Goal: Task Accomplishment & Management: Manage account settings

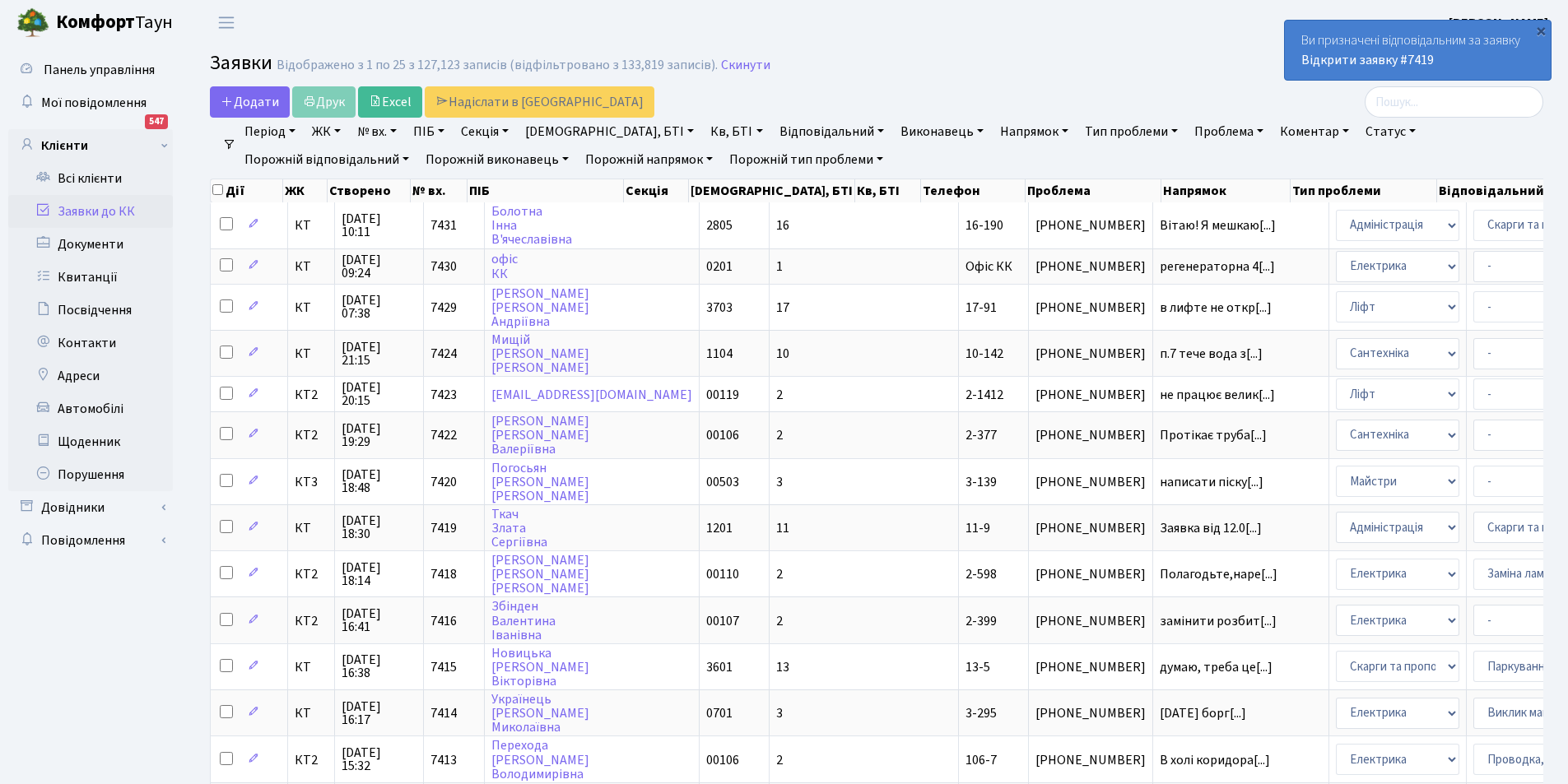
select select "25"
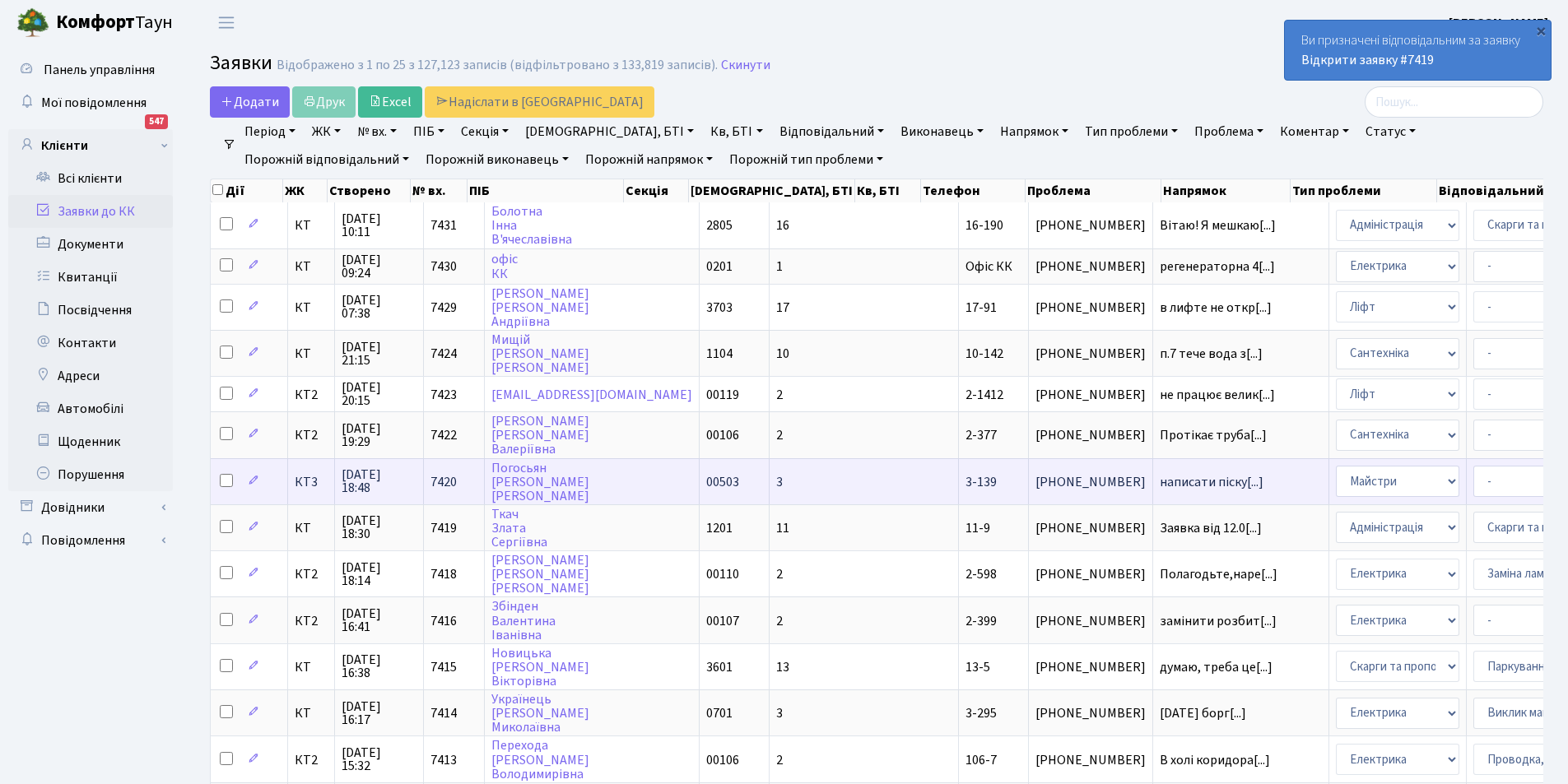
select select "18"
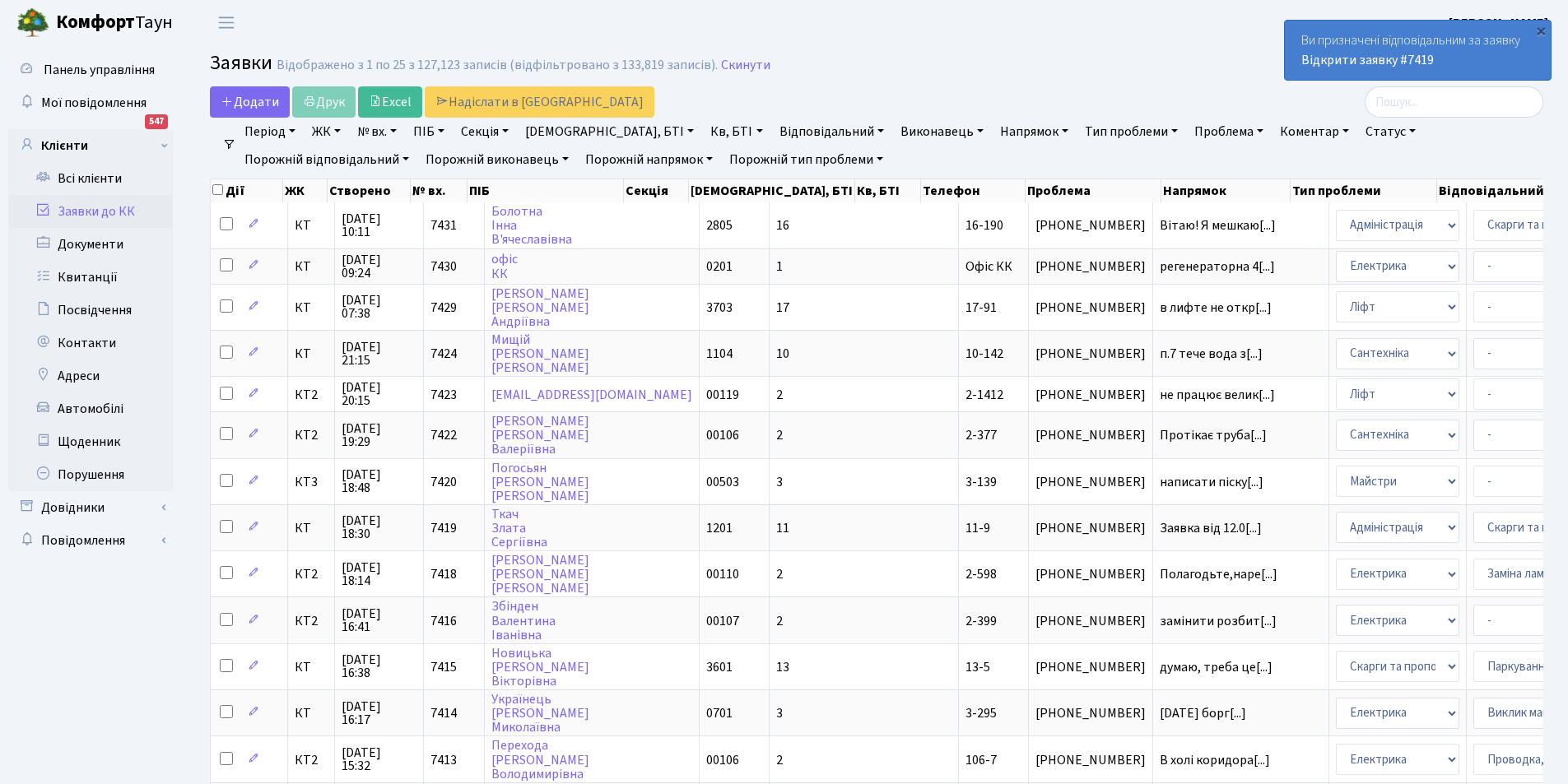
click at [1350, 50] on div "Ви призначені відповідальним за заявку Відкрити заявку #7419" at bounding box center [1418, 50] width 266 height 60
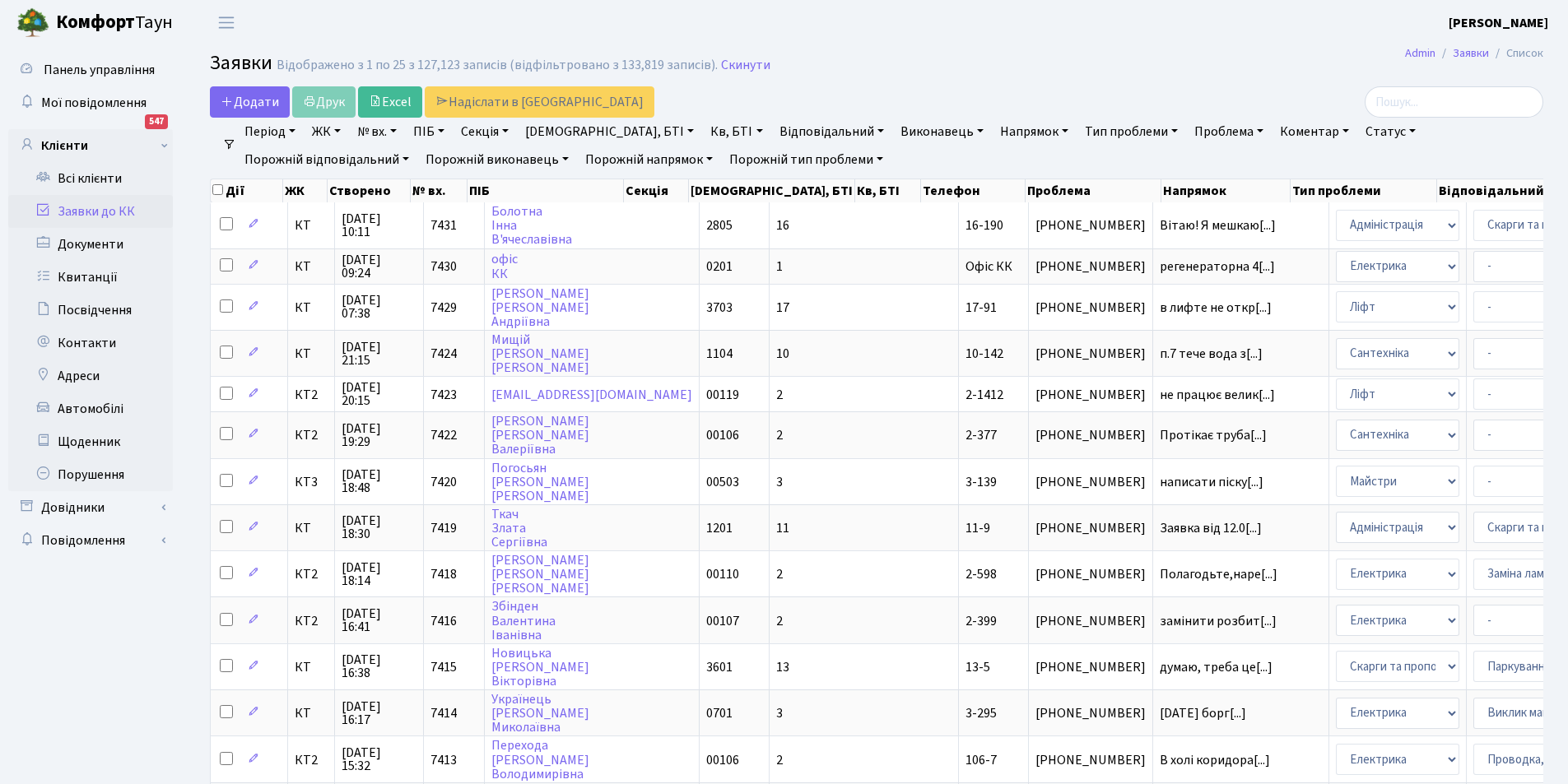
click at [773, 142] on link "Відповідальний" at bounding box center [832, 132] width 118 height 28
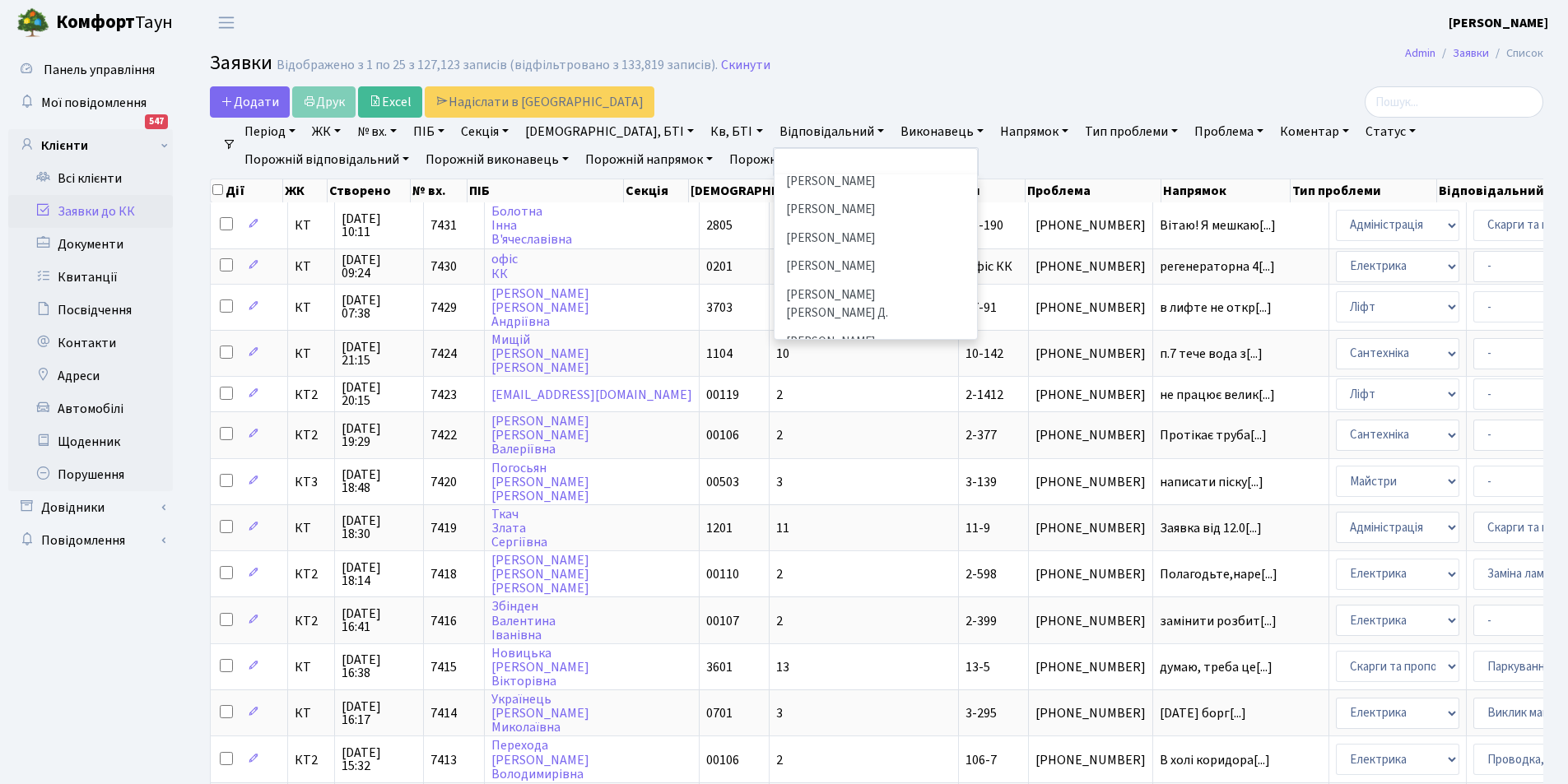
scroll to position [494, 0]
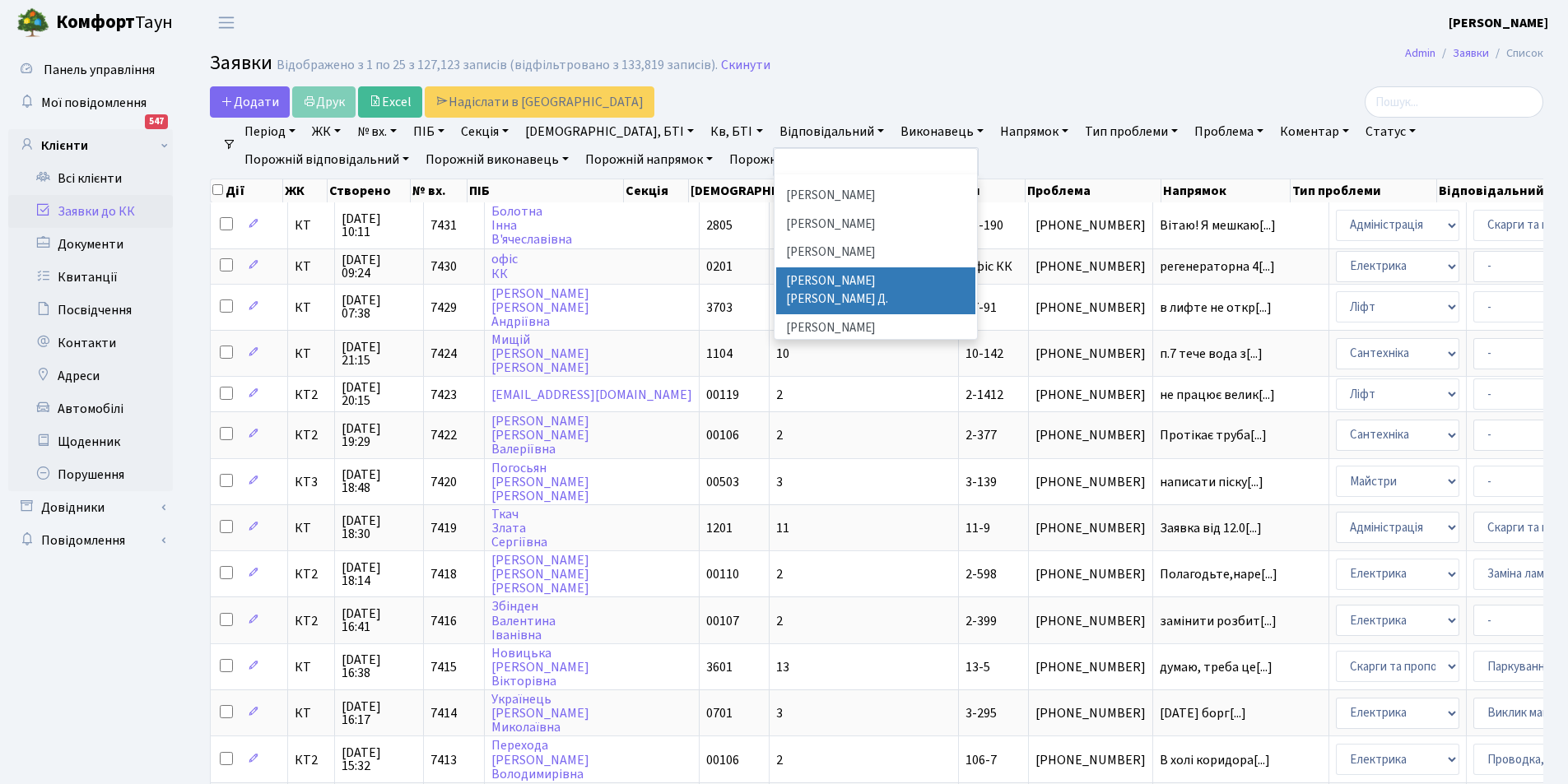
click at [776, 268] on li "[PERSON_NAME] [PERSON_NAME] Д." at bounding box center [876, 291] width 199 height 47
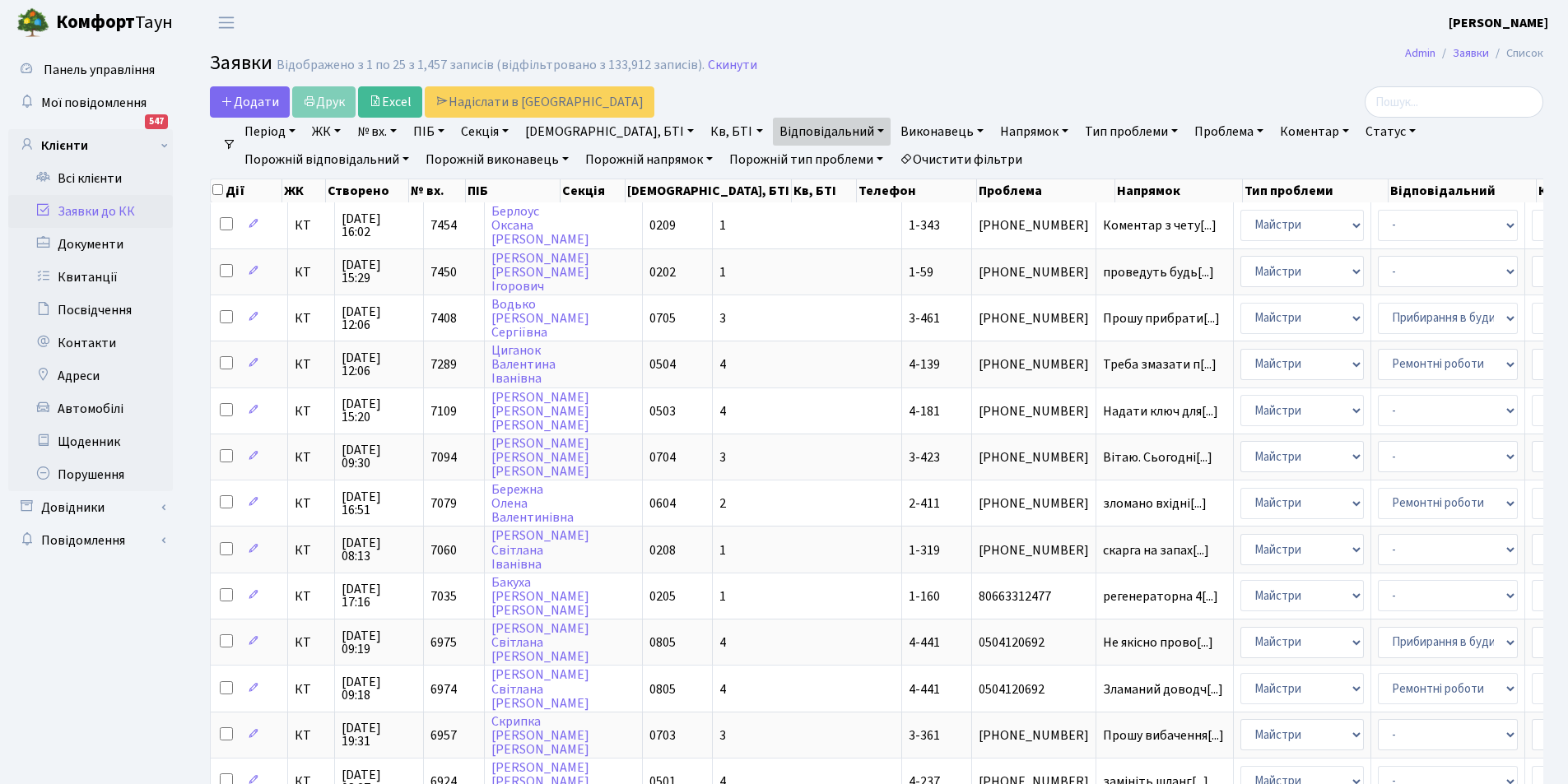
click at [773, 133] on link "Відповідальний" at bounding box center [832, 132] width 118 height 28
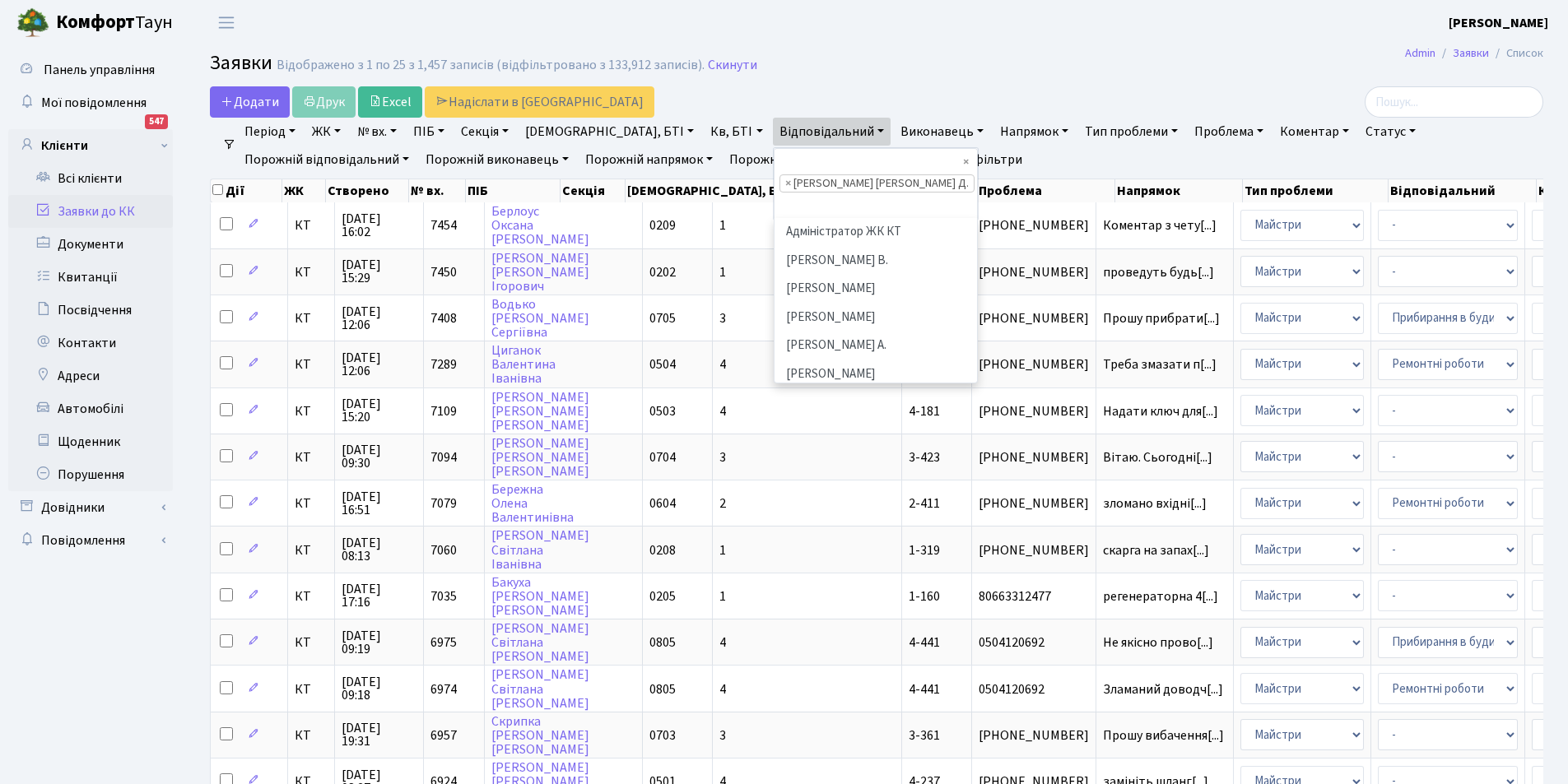
scroll to position [540, 0]
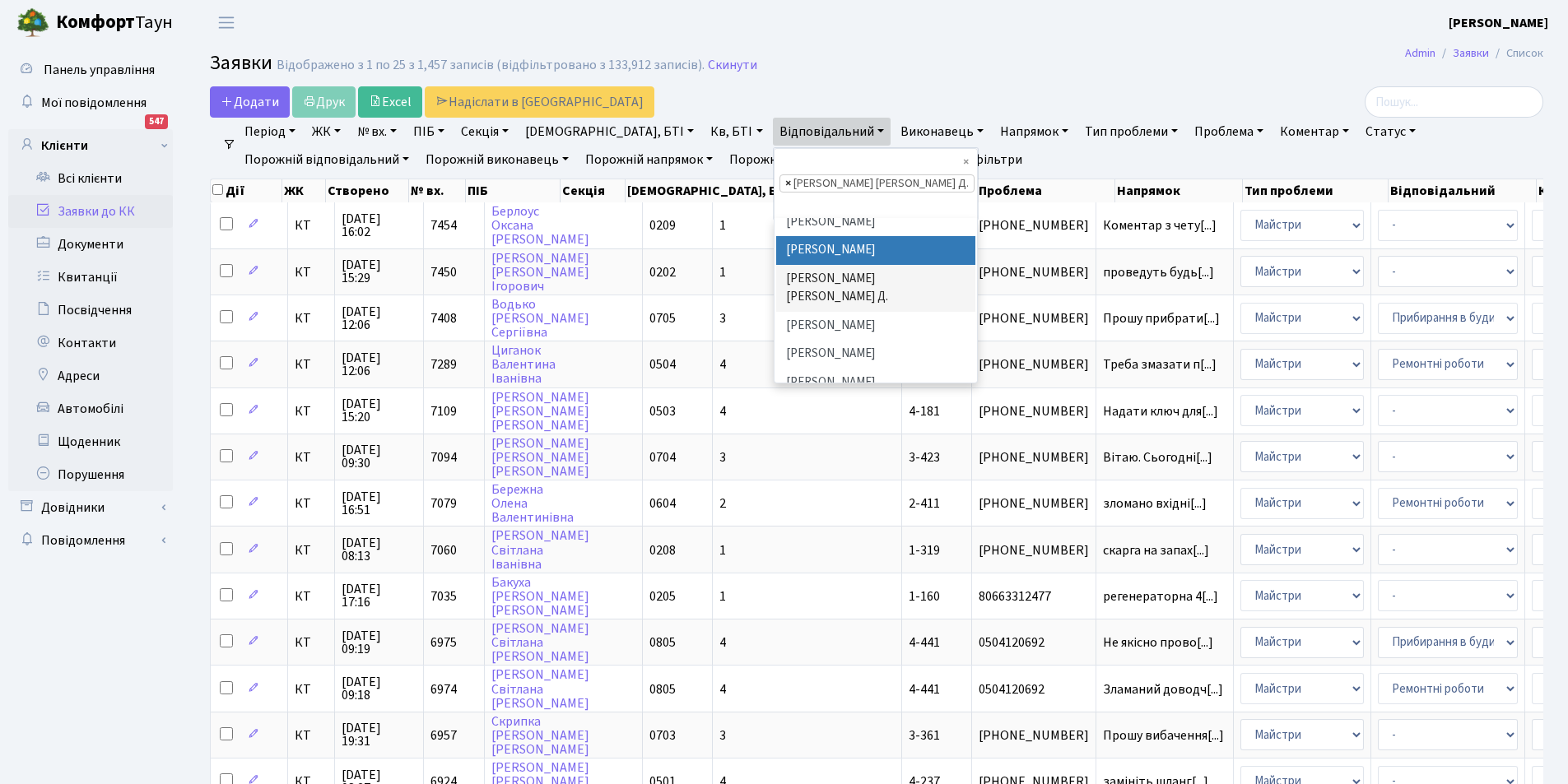
click at [785, 176] on span "×" at bounding box center [788, 184] width 6 height 17
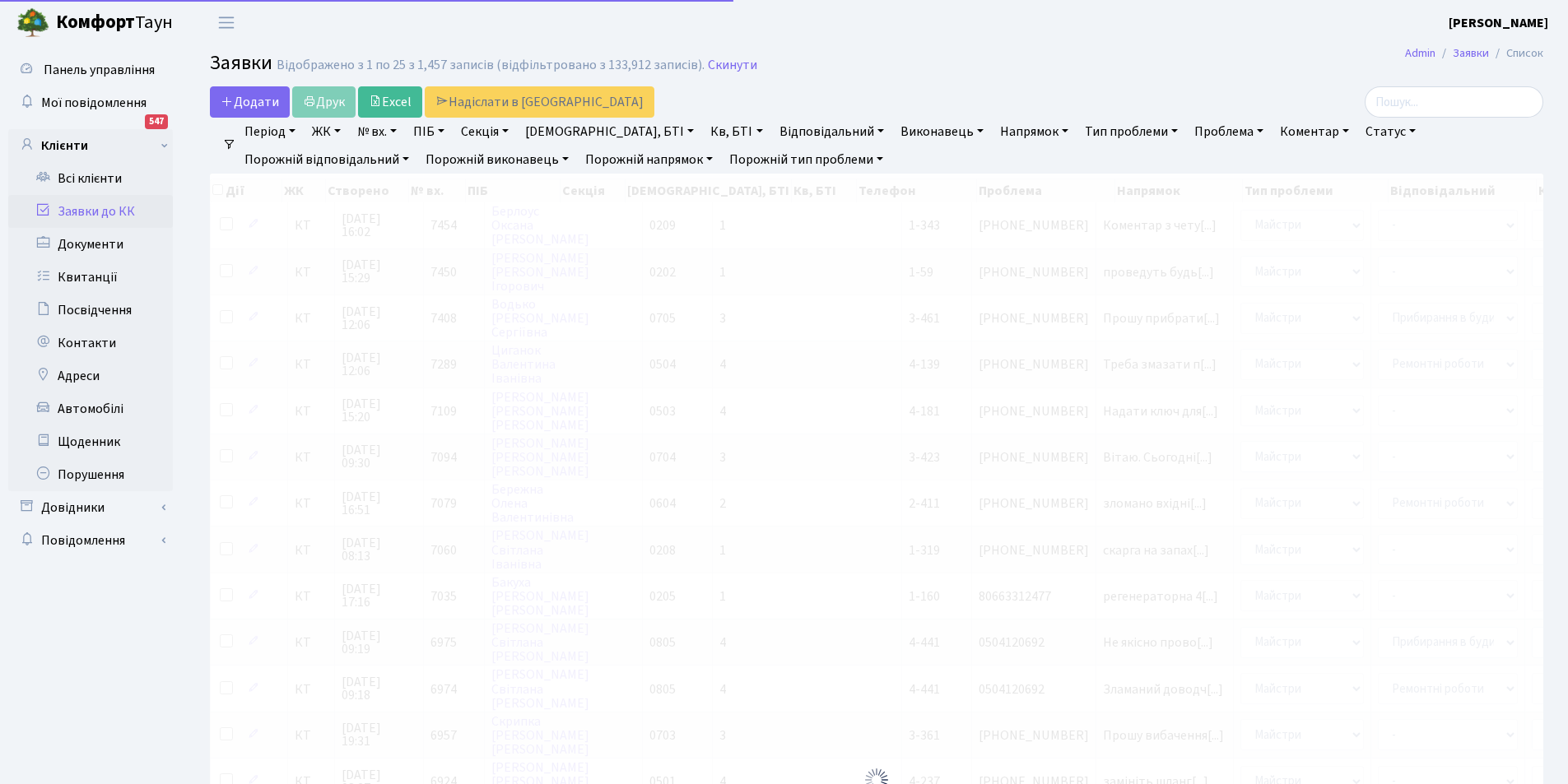
click at [773, 129] on link "Відповідальний" at bounding box center [832, 132] width 118 height 28
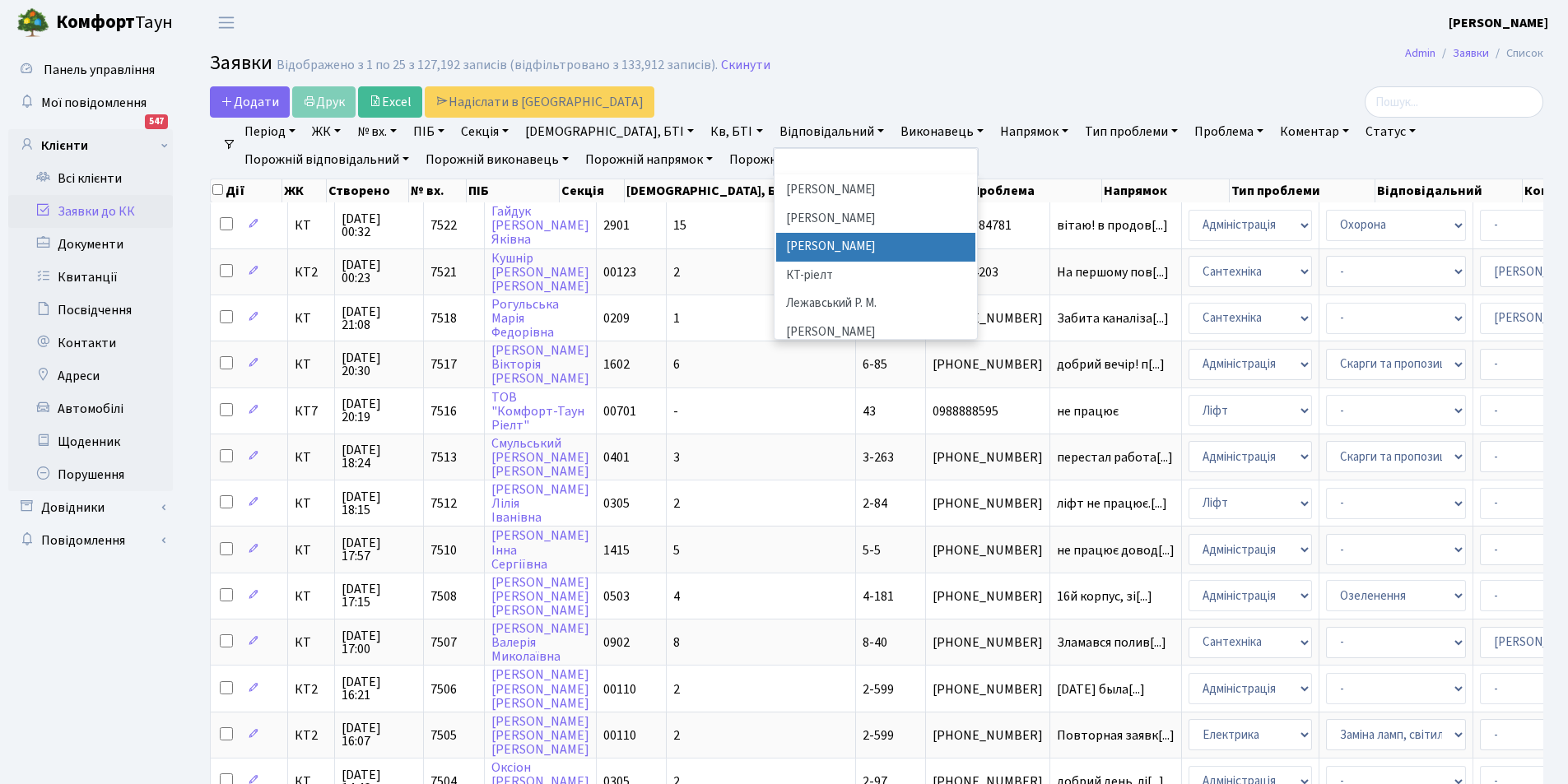
scroll to position [494, 0]
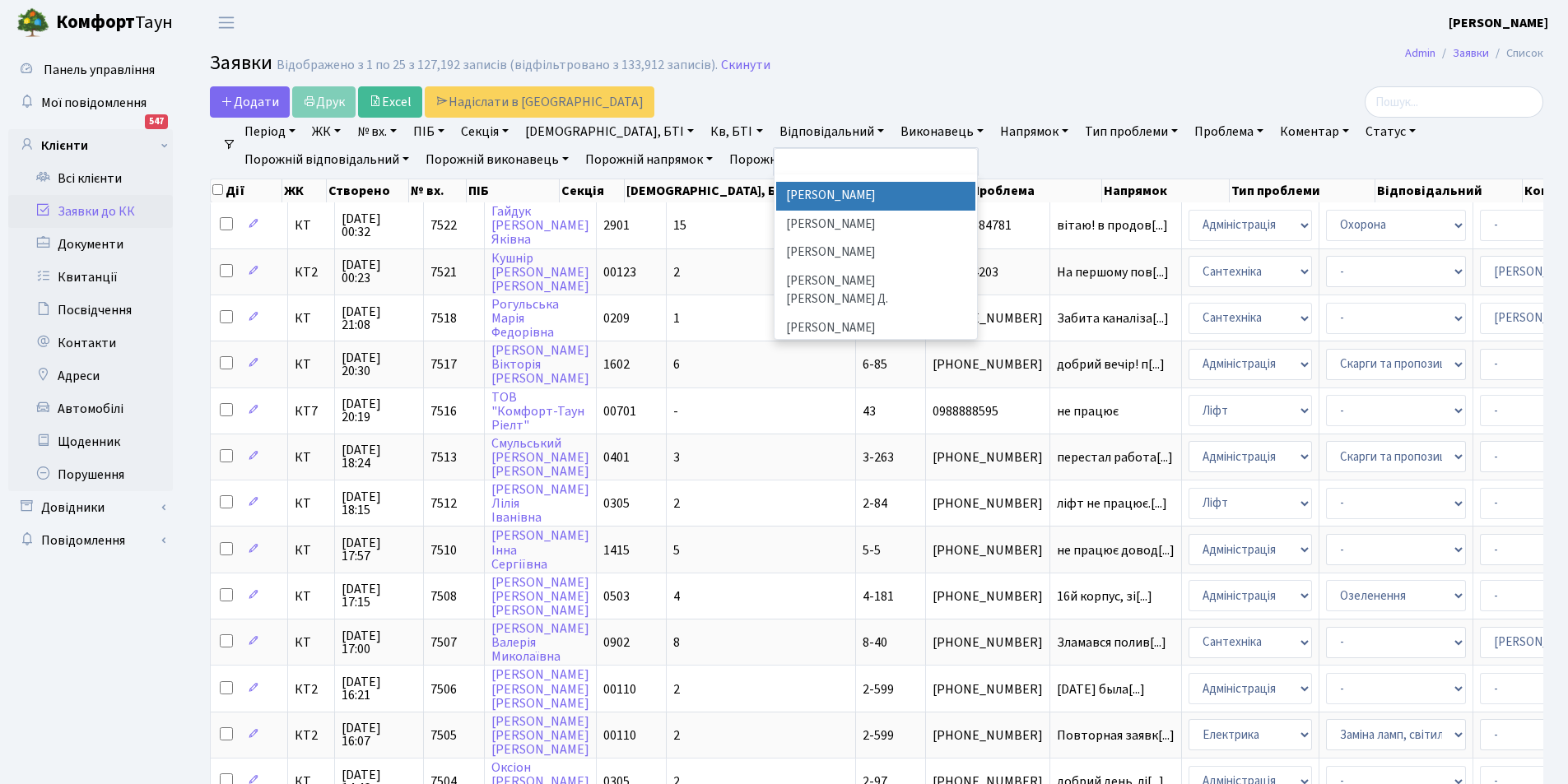
click at [776, 182] on li "[PERSON_NAME]" at bounding box center [876, 196] width 199 height 29
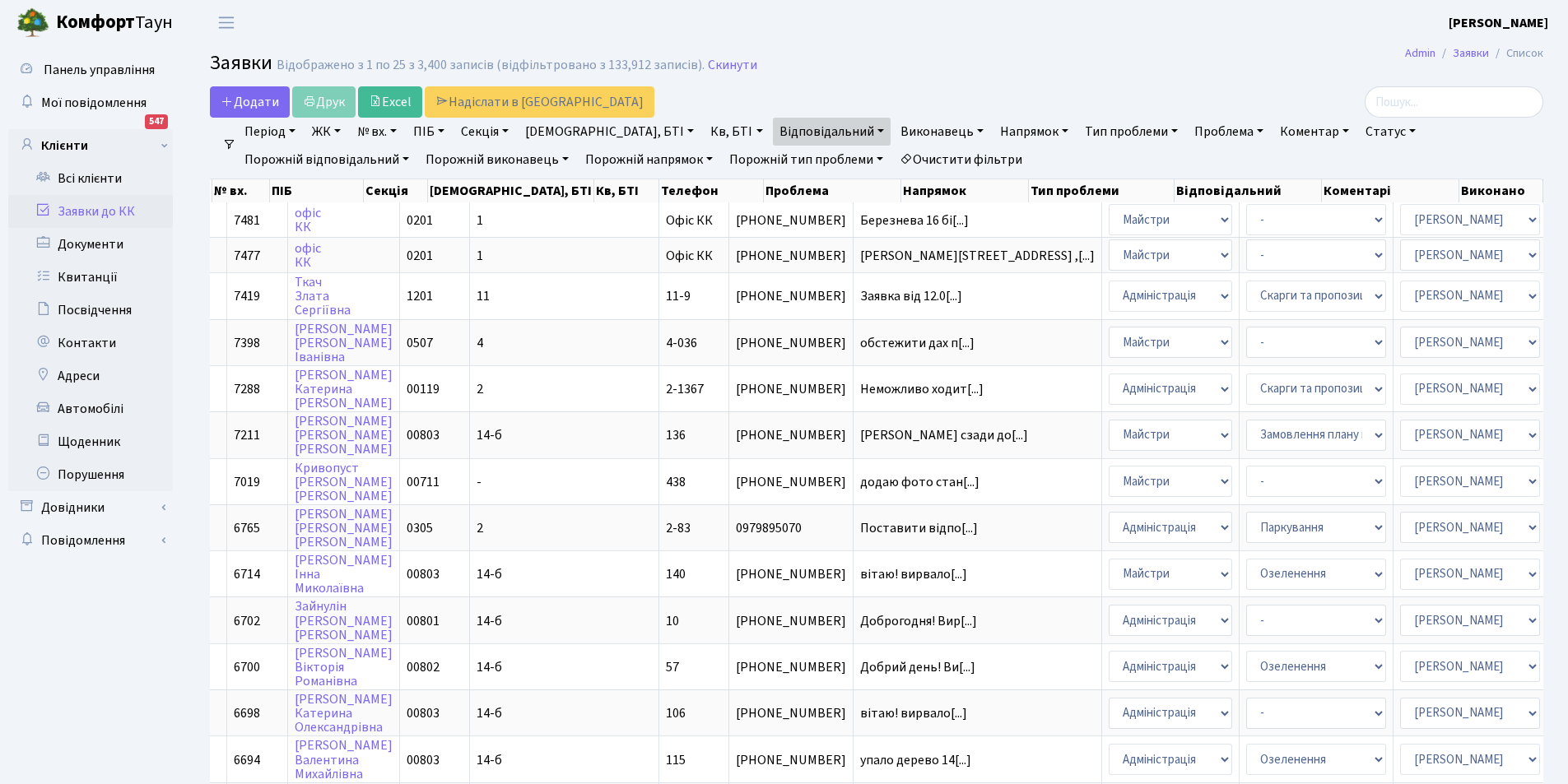
click at [773, 140] on link "Відповідальний" at bounding box center [832, 132] width 118 height 28
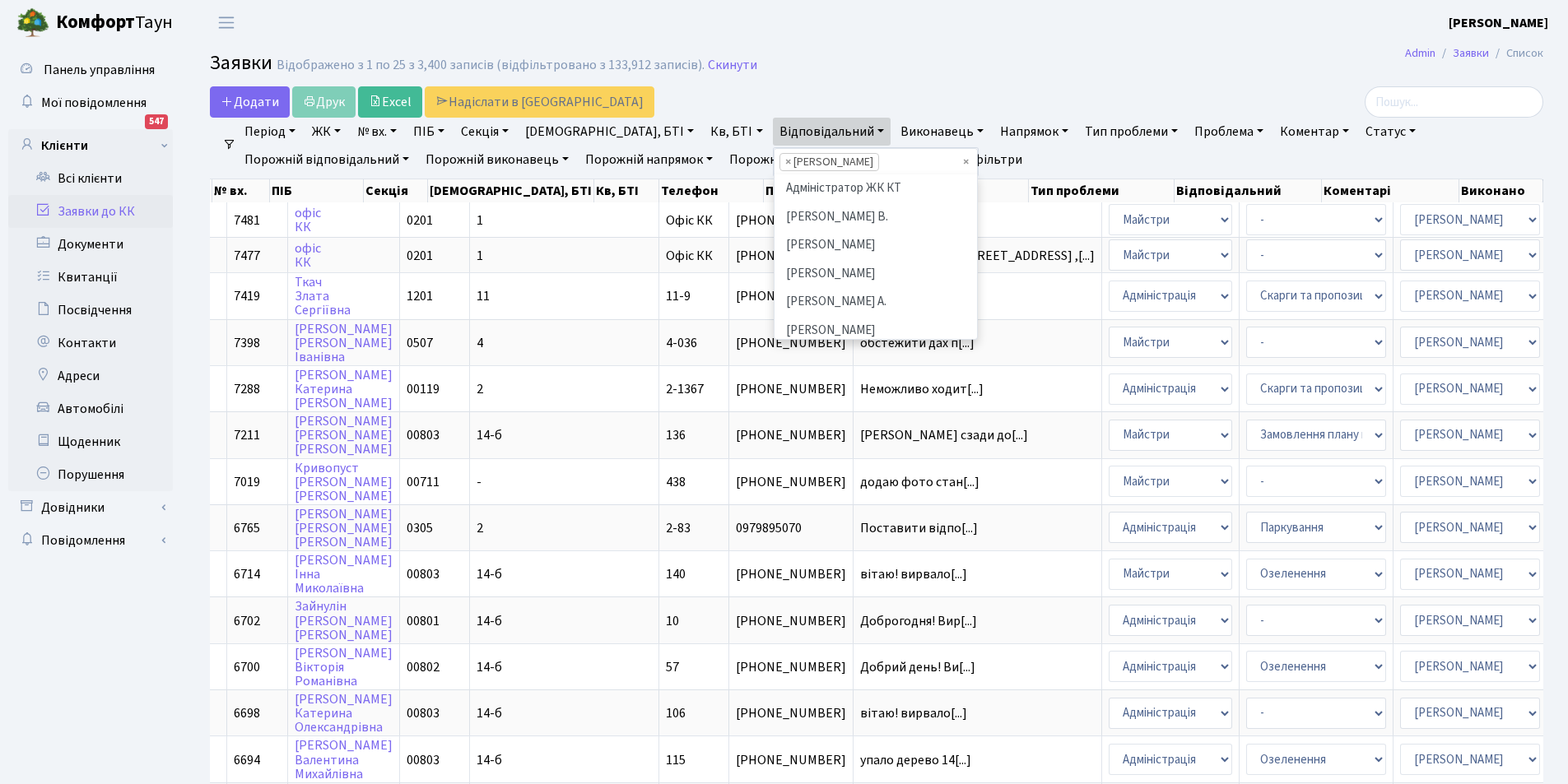
scroll to position [454, 0]
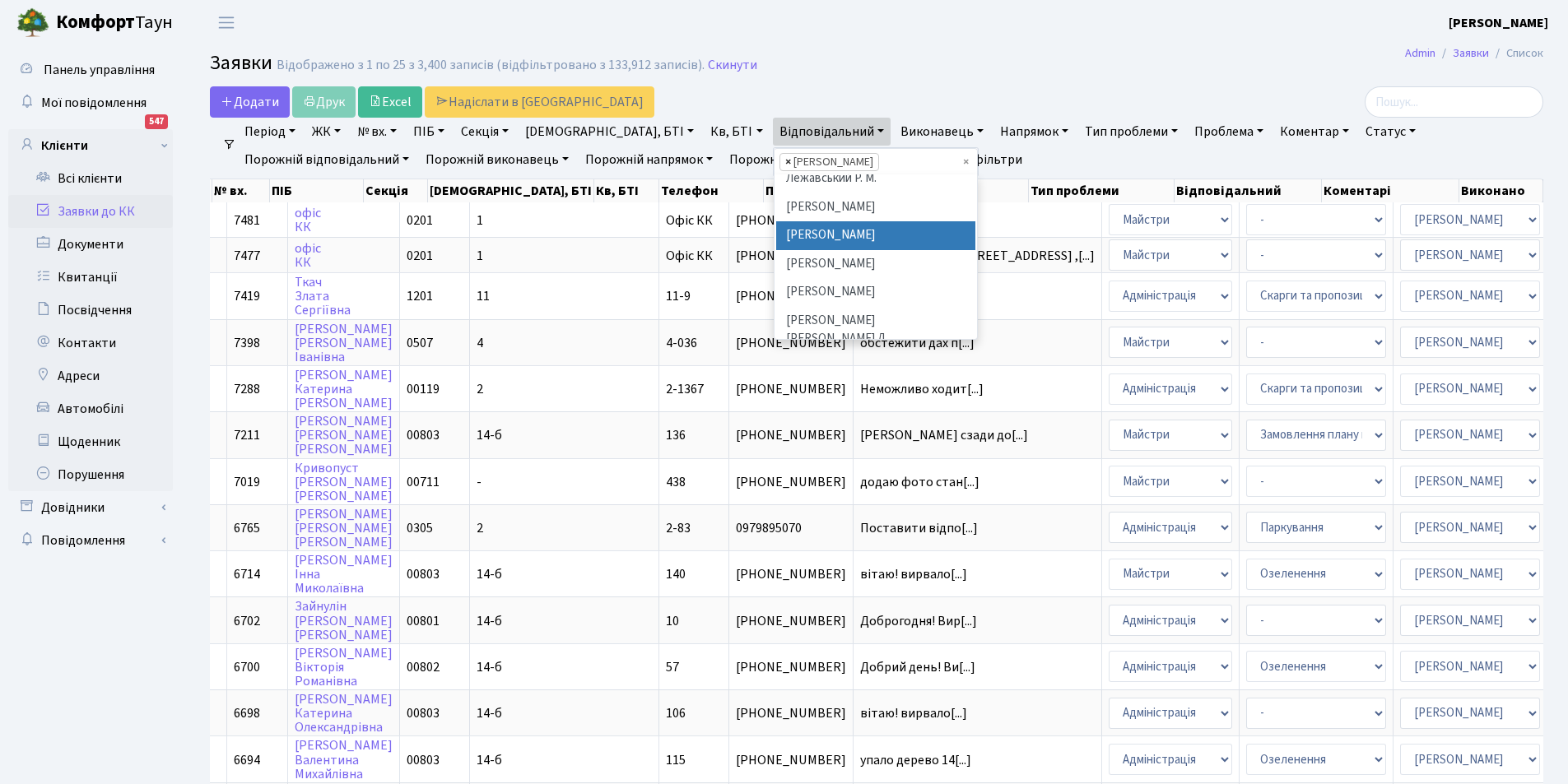
click at [785, 160] on span "×" at bounding box center [788, 162] width 6 height 17
select select
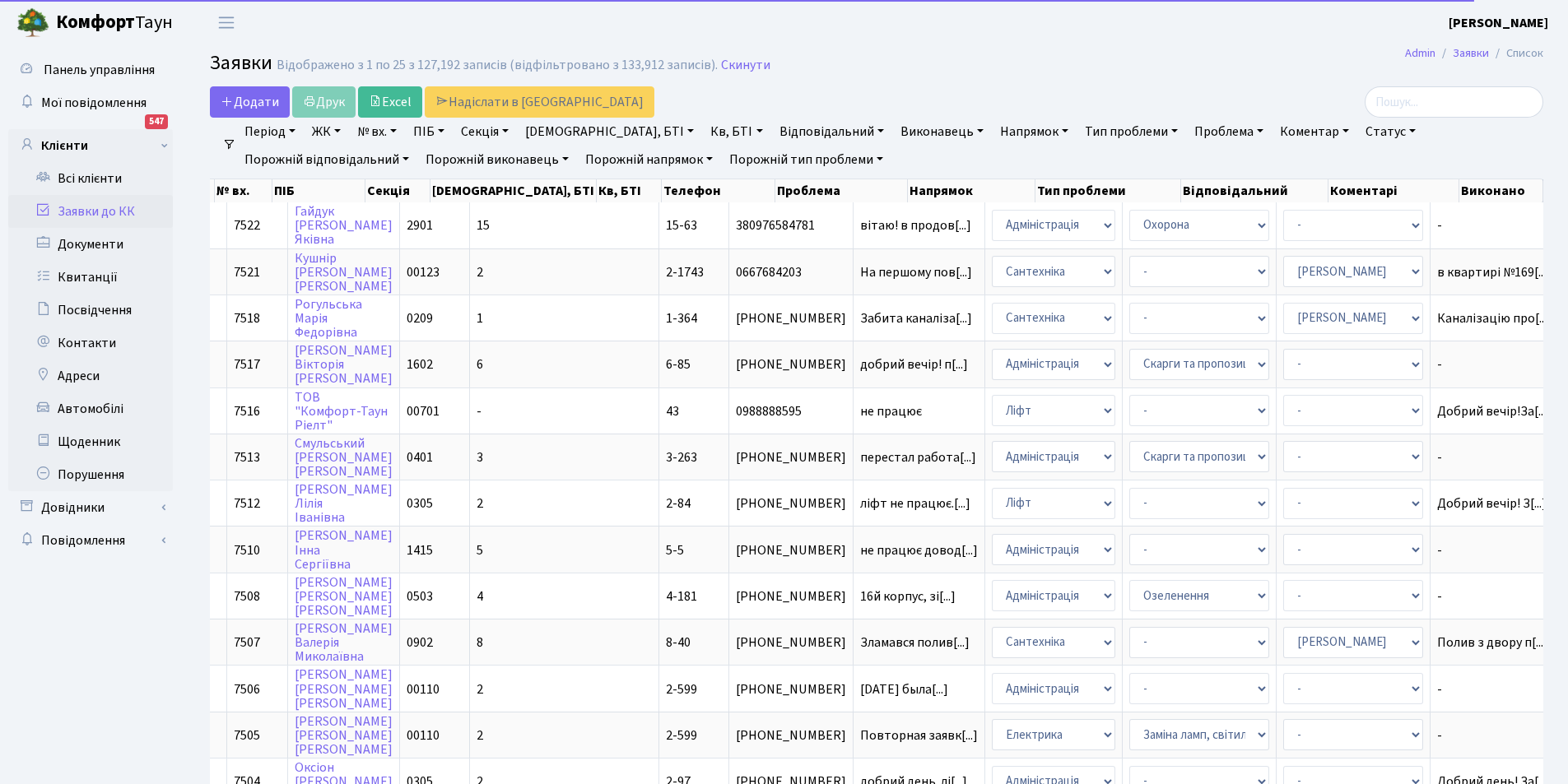
scroll to position [0, 156]
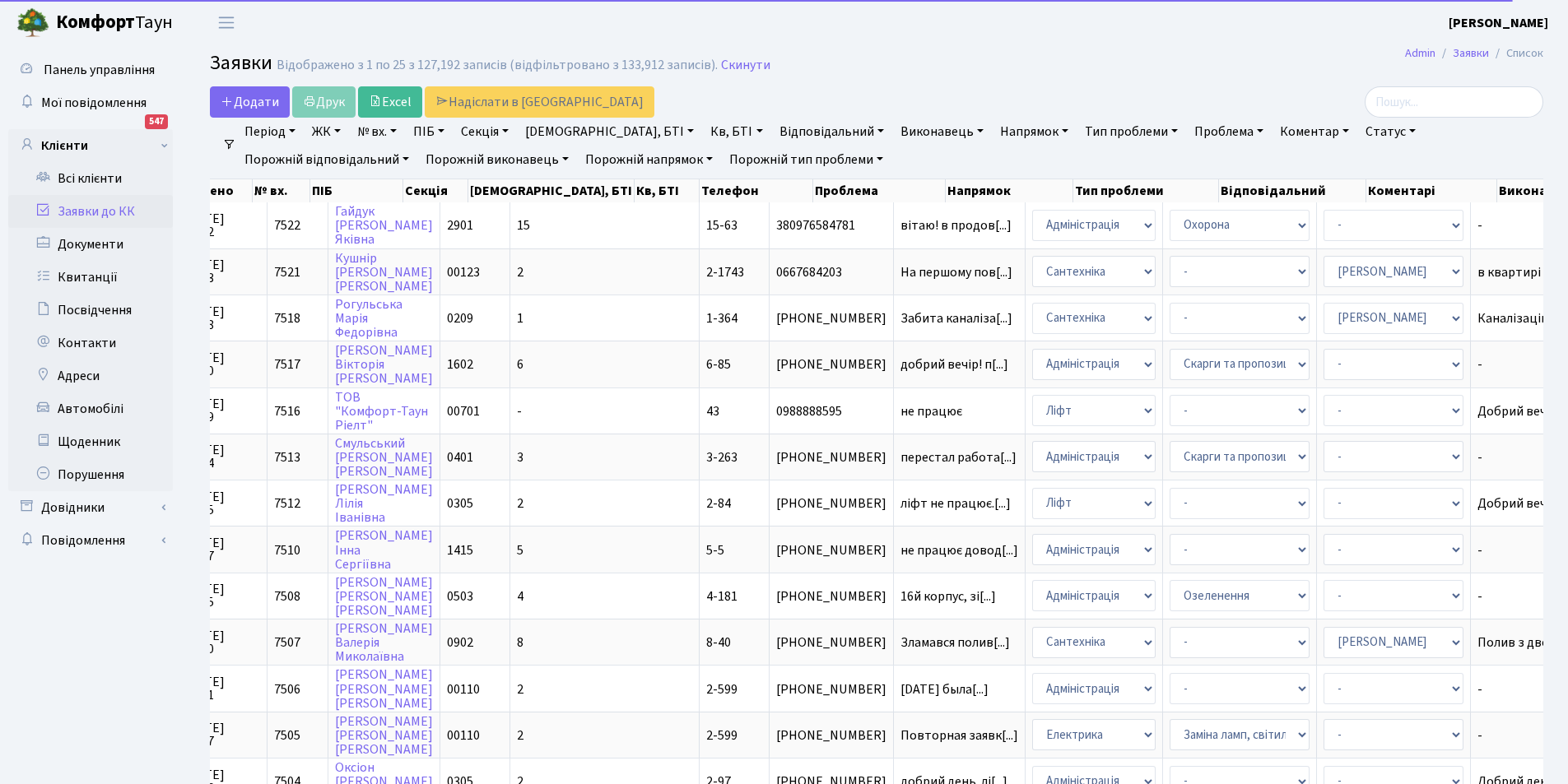
click at [773, 131] on link "Відповідальний" at bounding box center [832, 132] width 118 height 28
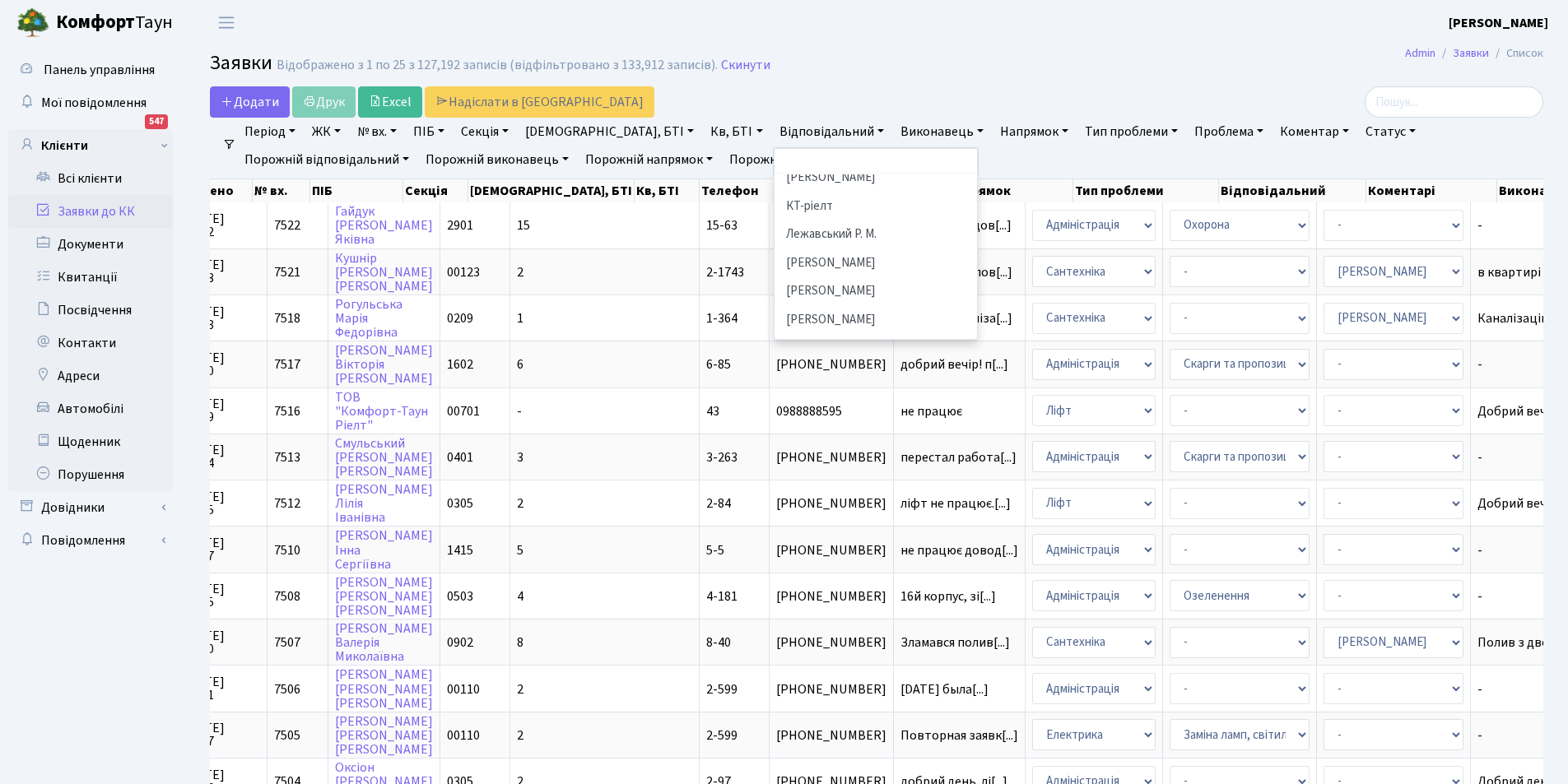
scroll to position [411, 0]
click at [779, 295] on li "[PERSON_NAME]" at bounding box center [876, 308] width 199 height 29
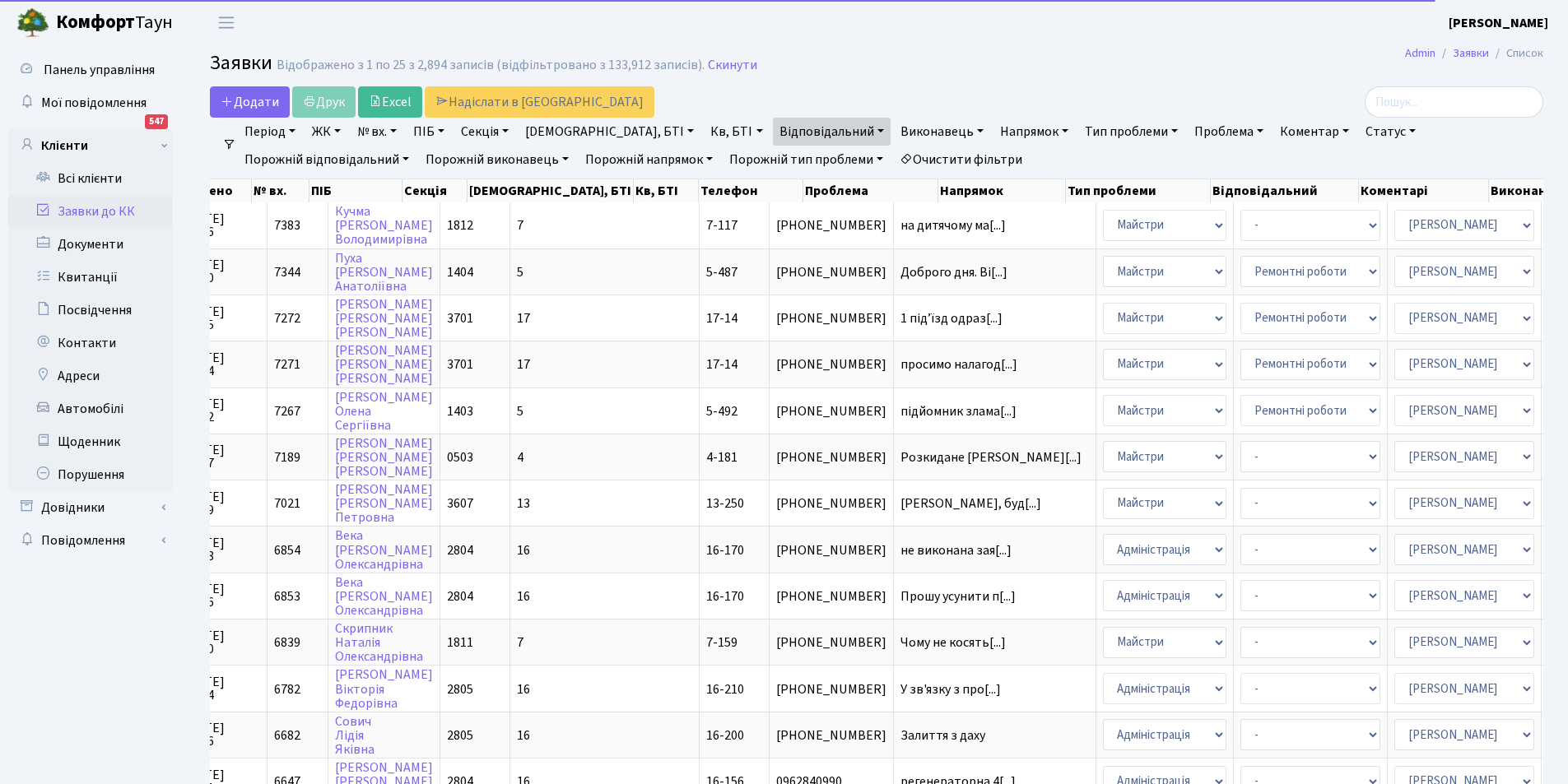
scroll to position [0, 149]
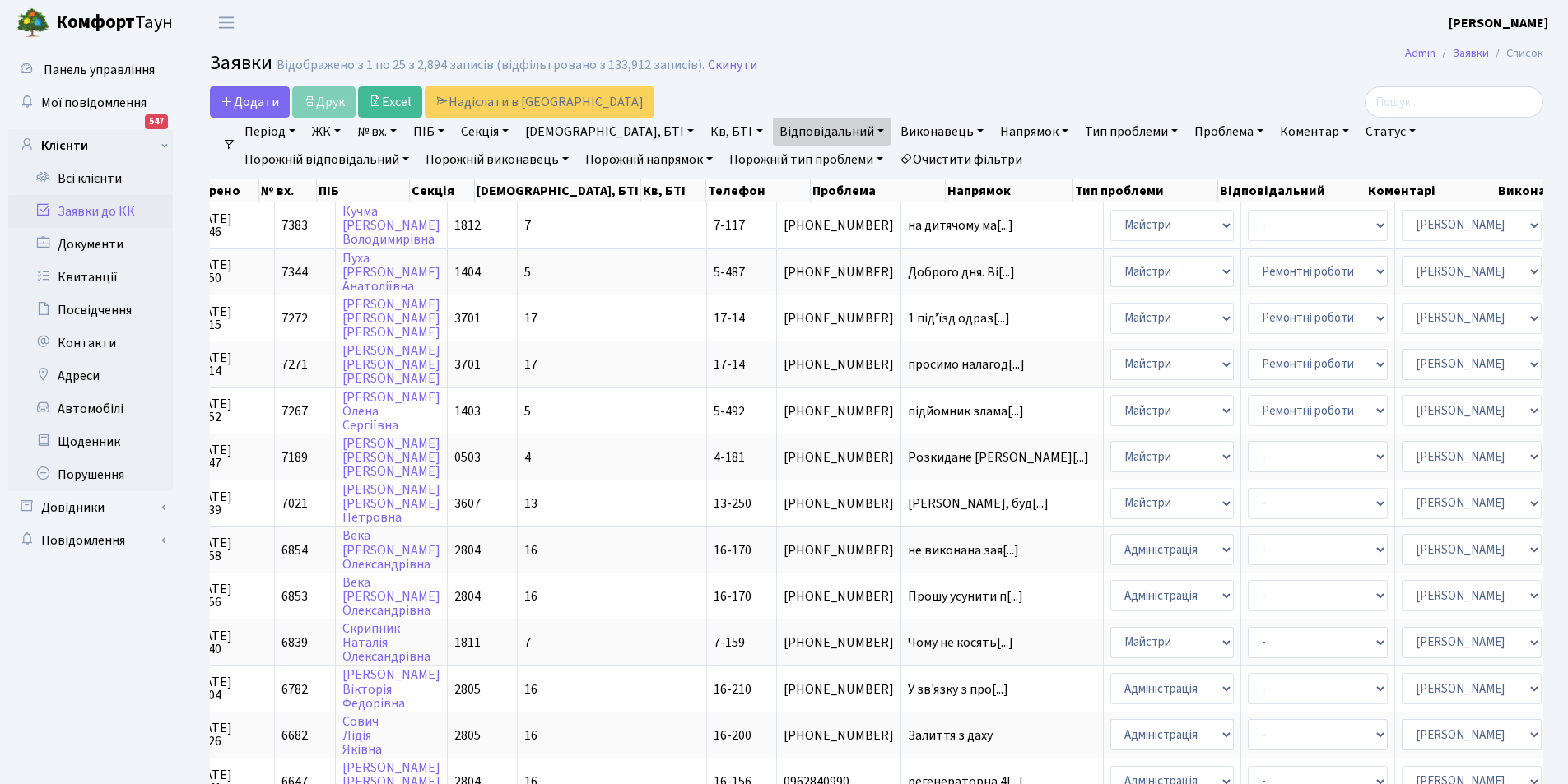
click at [773, 131] on link "Відповідальний" at bounding box center [832, 132] width 118 height 28
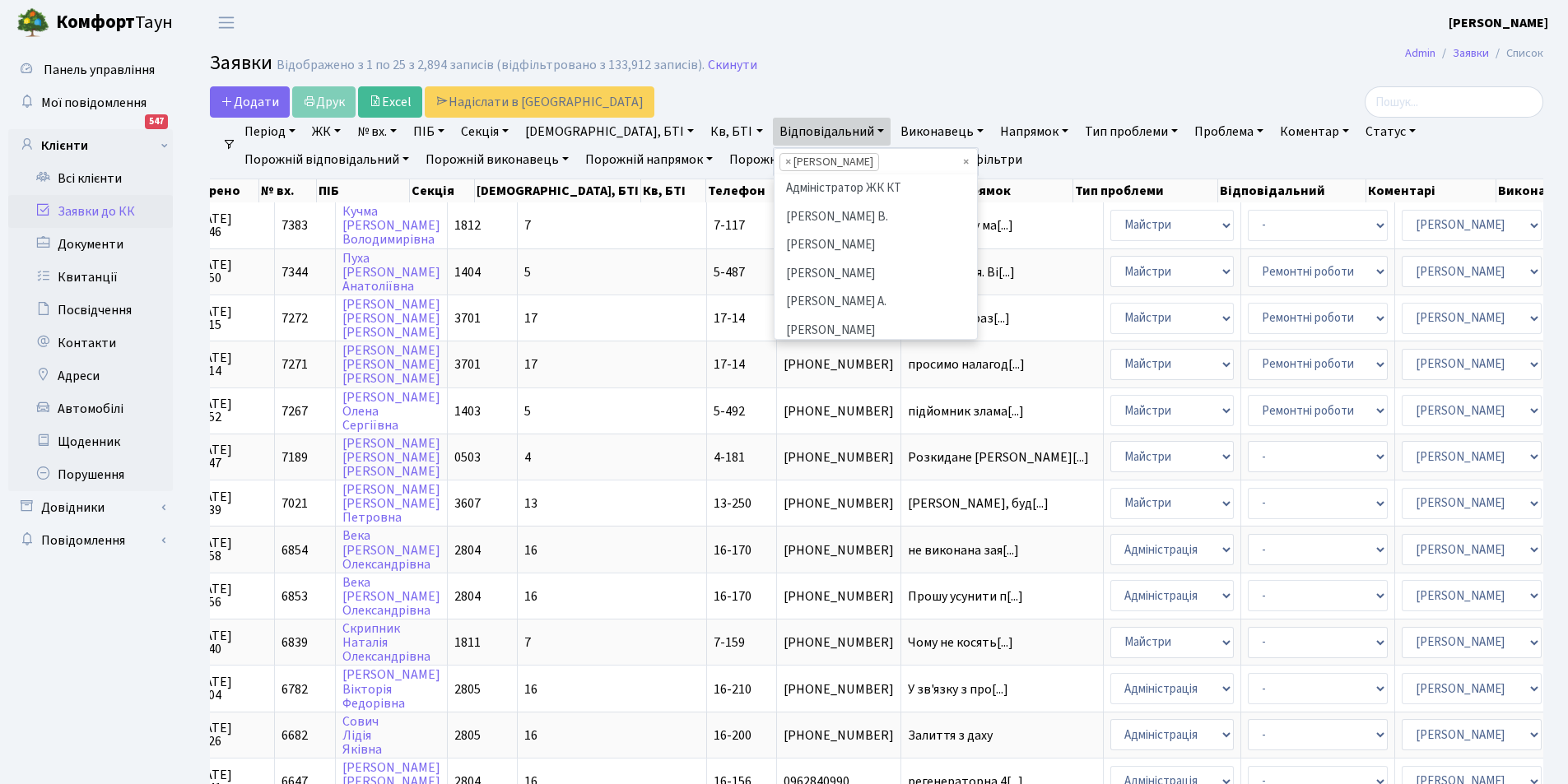
scroll to position [483, 0]
click at [785, 160] on span "×" at bounding box center [788, 162] width 6 height 17
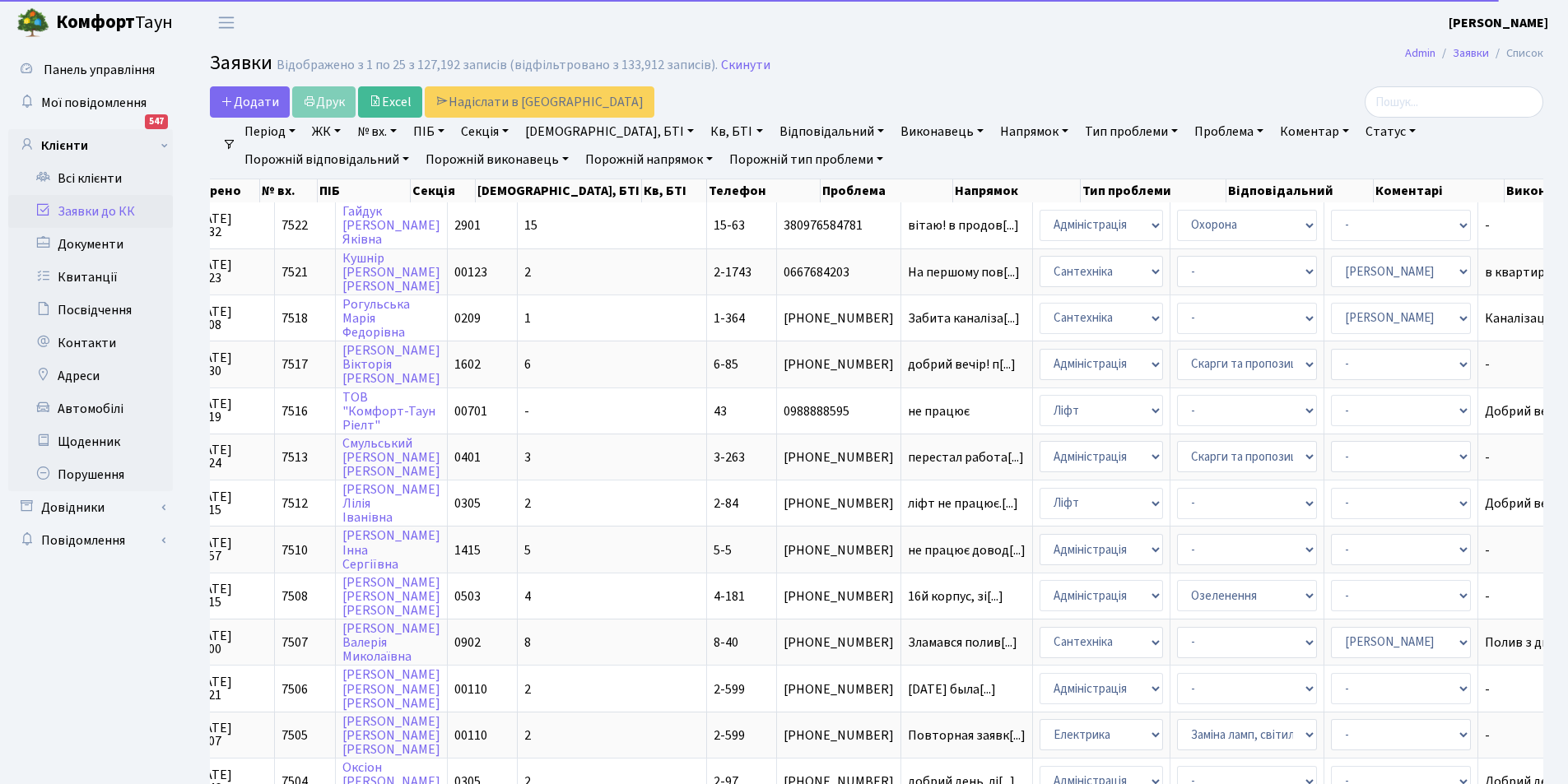
click at [773, 127] on link "Відповідальний" at bounding box center [832, 132] width 118 height 28
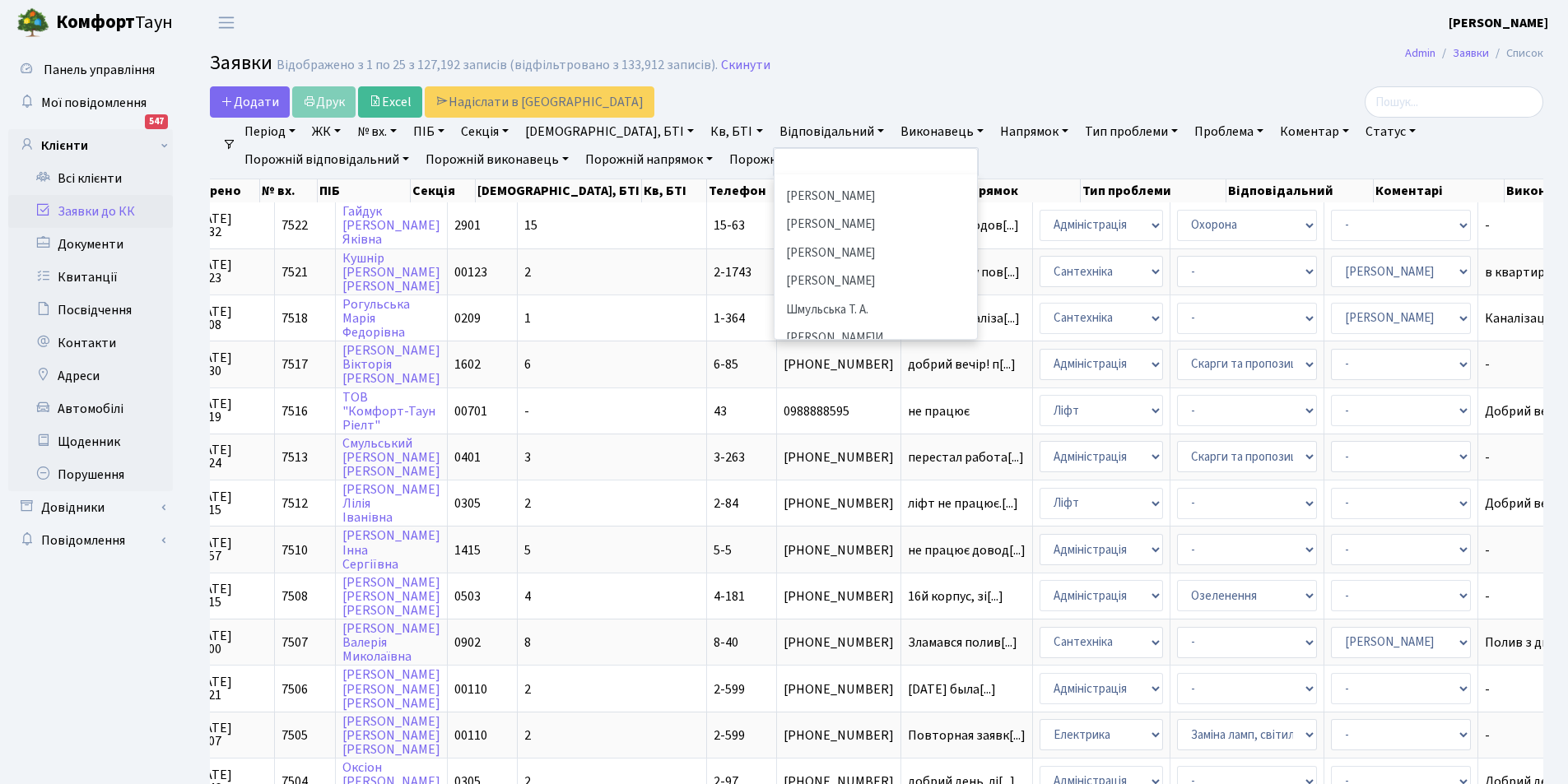
scroll to position [823, 0]
click at [786, 297] on li "[PERSON_NAME]И." at bounding box center [876, 311] width 199 height 29
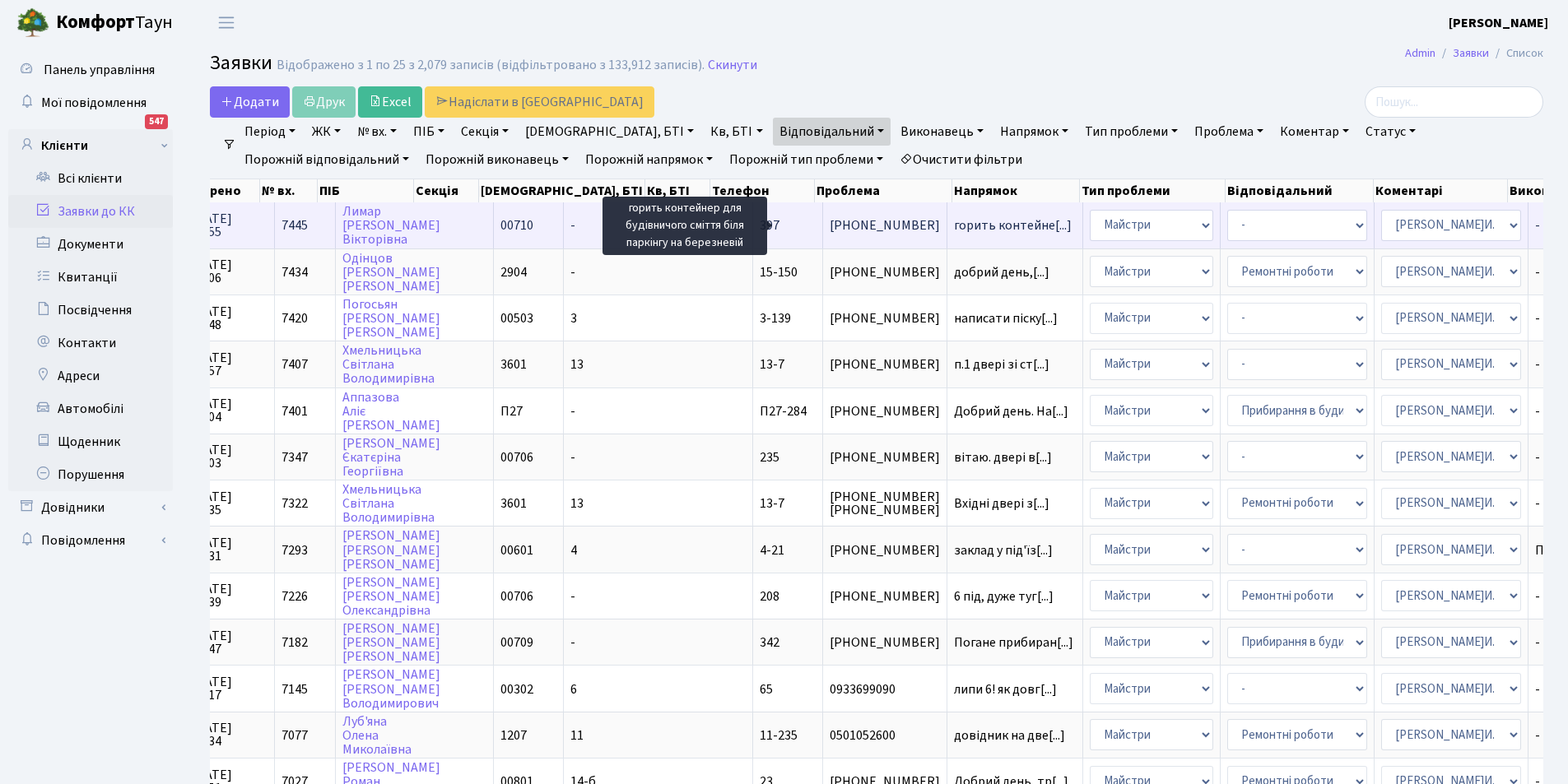
click at [954, 226] on span "горить контейне[...]" at bounding box center [1012, 226] width 118 height 19
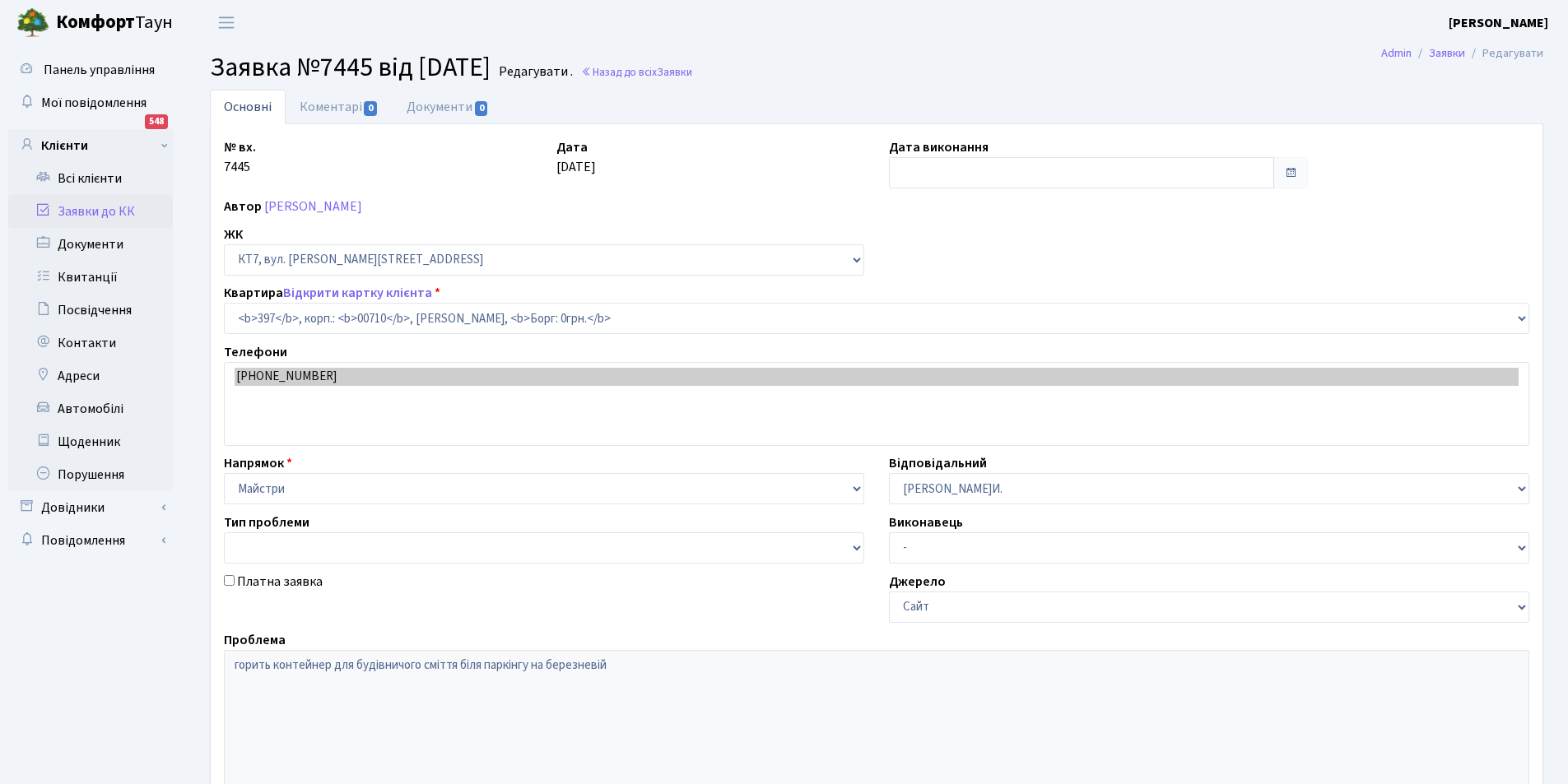
select select "18935"
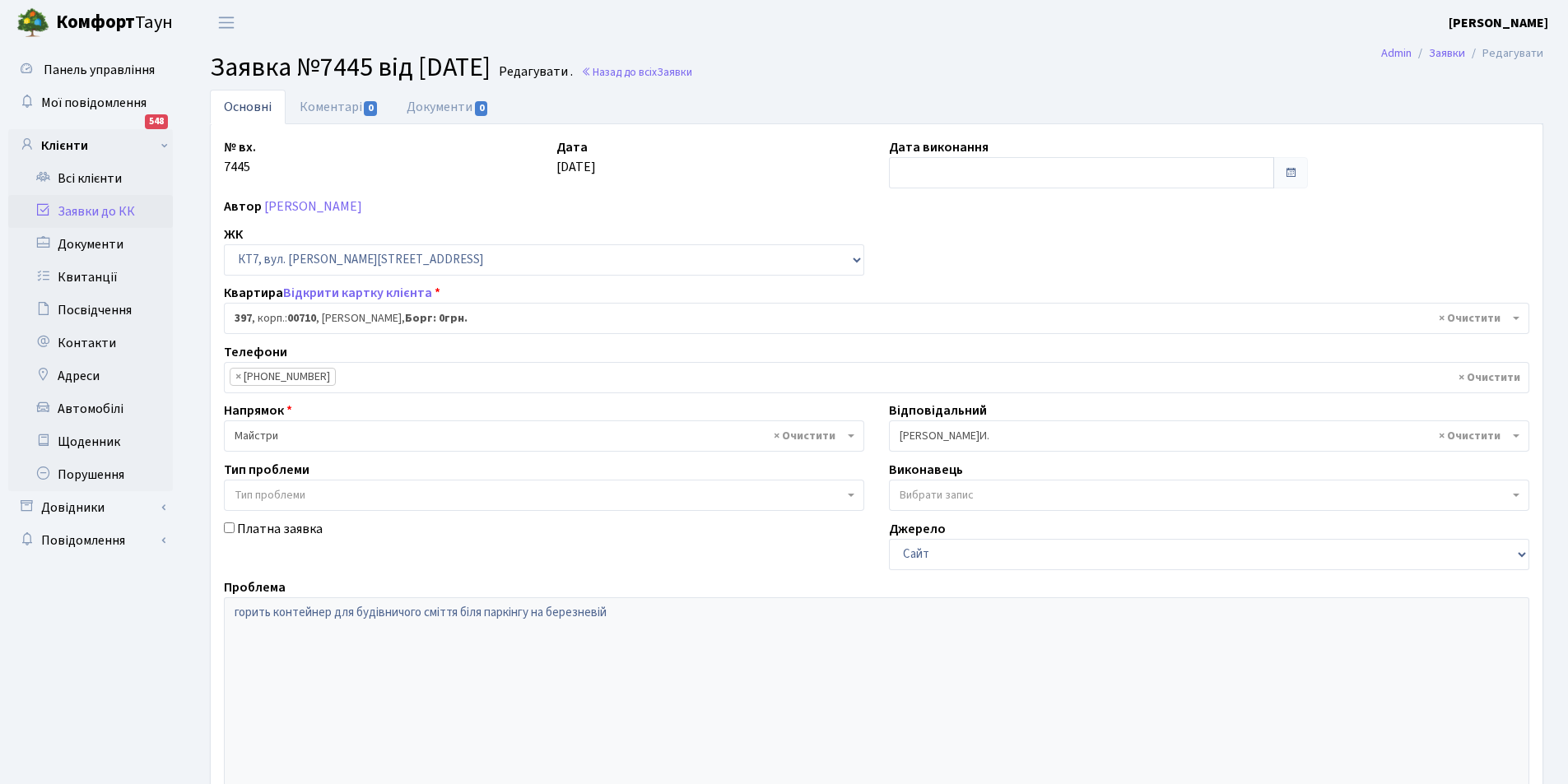
click at [970, 169] on input "text" at bounding box center [1081, 173] width 386 height 31
click at [1286, 172] on span at bounding box center [1290, 172] width 13 height 13
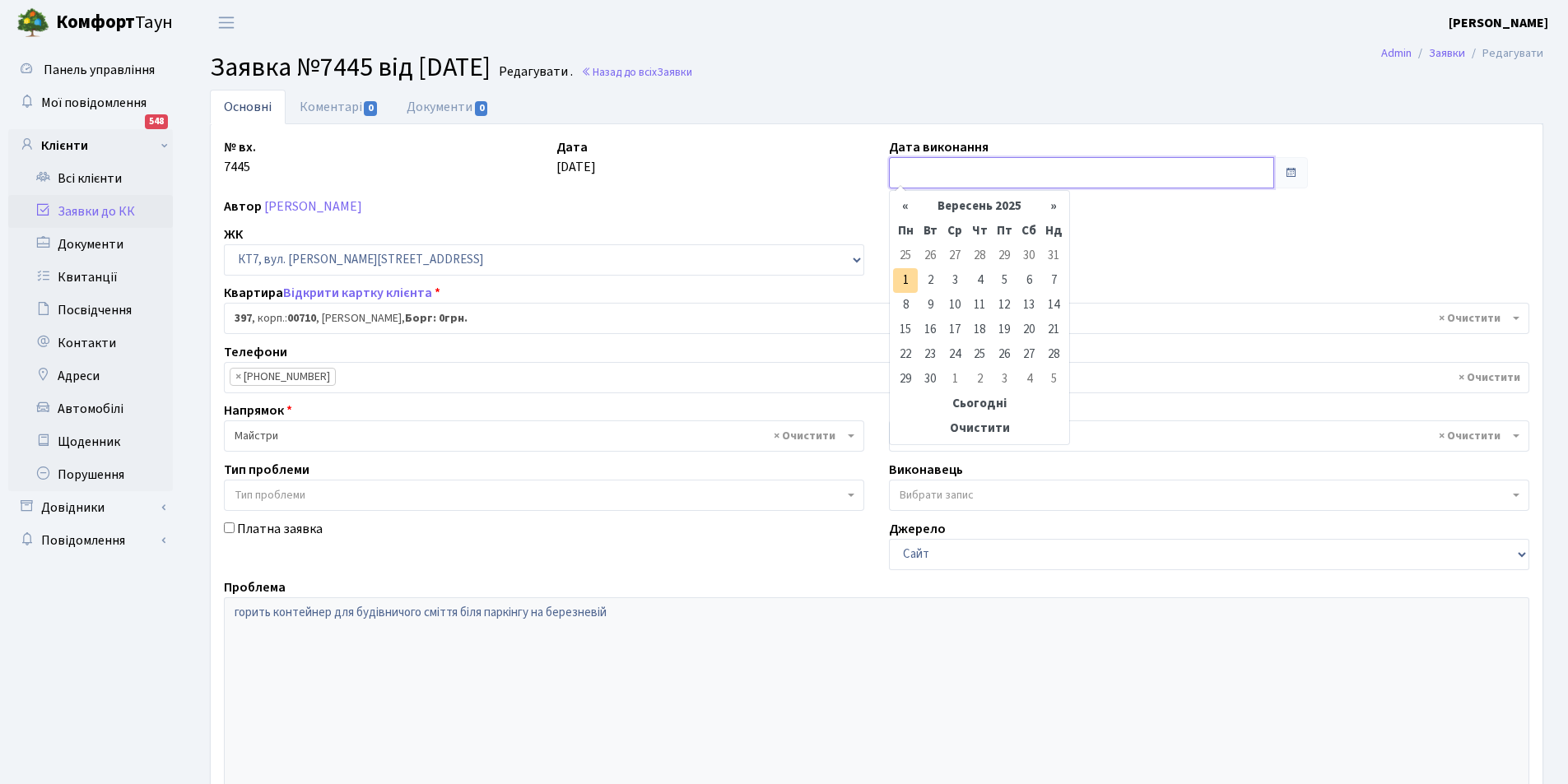
click at [1151, 162] on input "text" at bounding box center [1081, 173] width 386 height 31
click at [908, 206] on th "«" at bounding box center [905, 206] width 24 height 24
click at [1003, 356] on td "29" at bounding box center [1004, 354] width 24 height 24
type input "[DATE]"
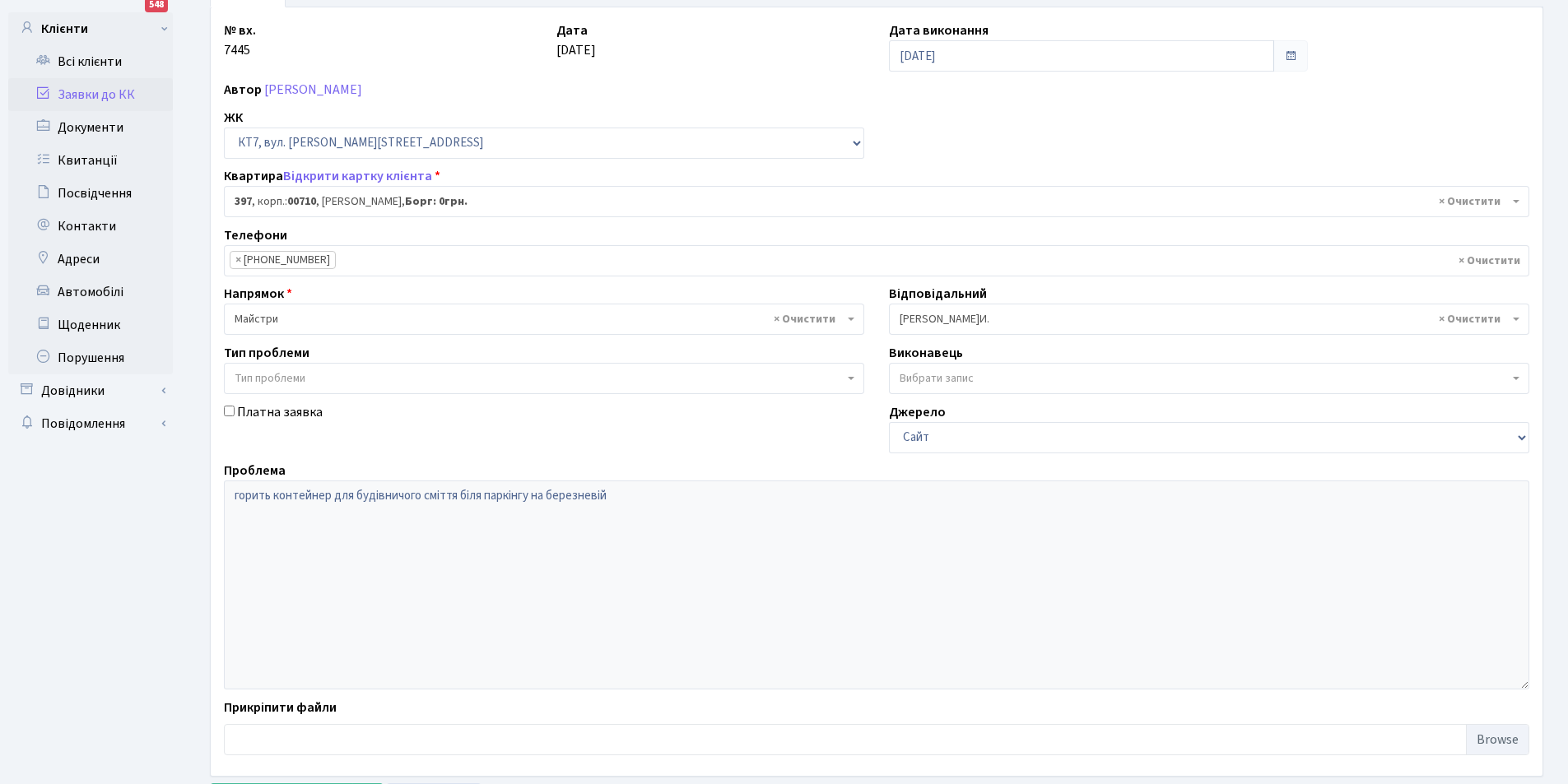
scroll to position [196, 0]
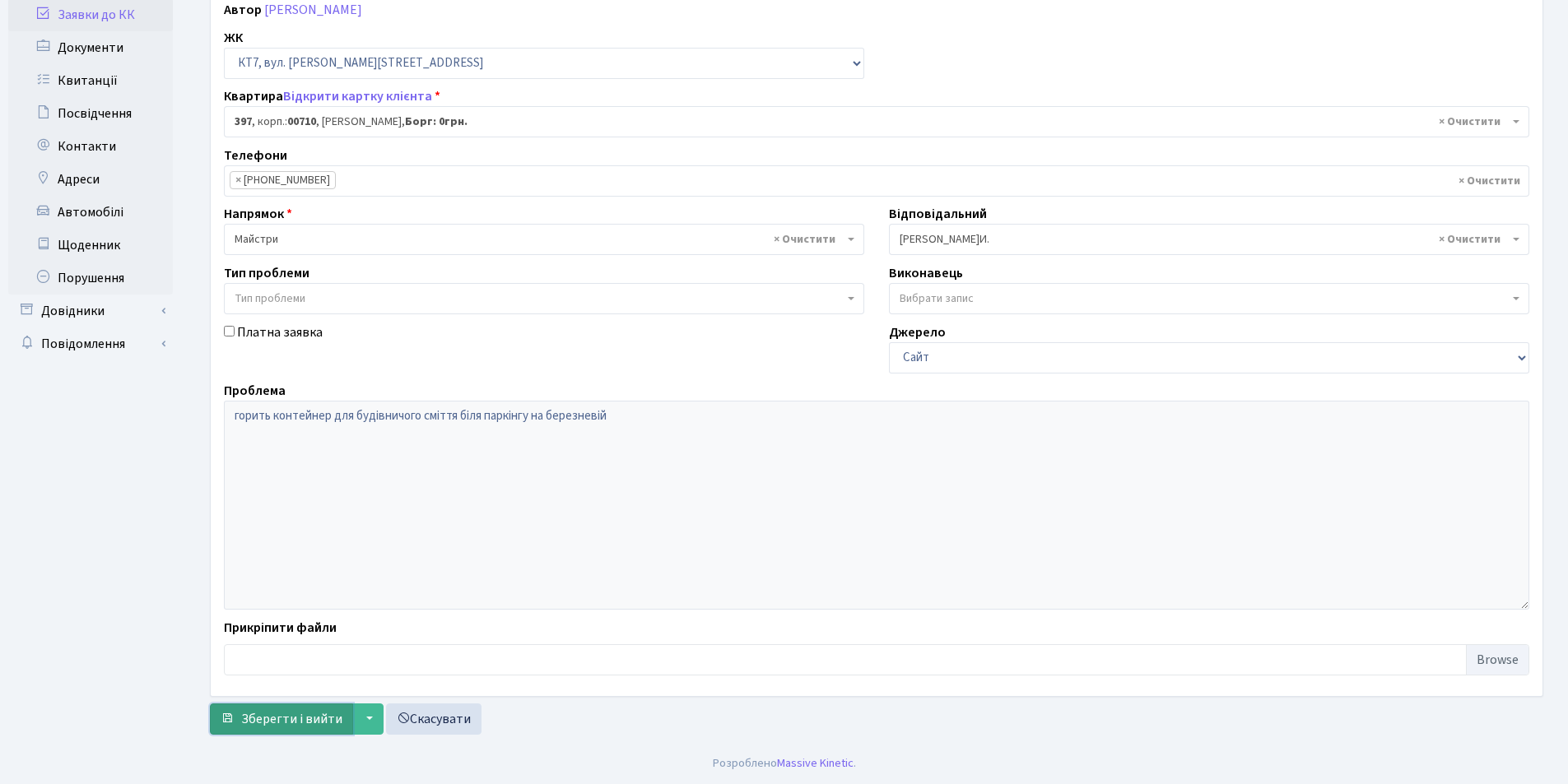
click at [288, 721] on span "Зберегти і вийти" at bounding box center [292, 720] width 102 height 19
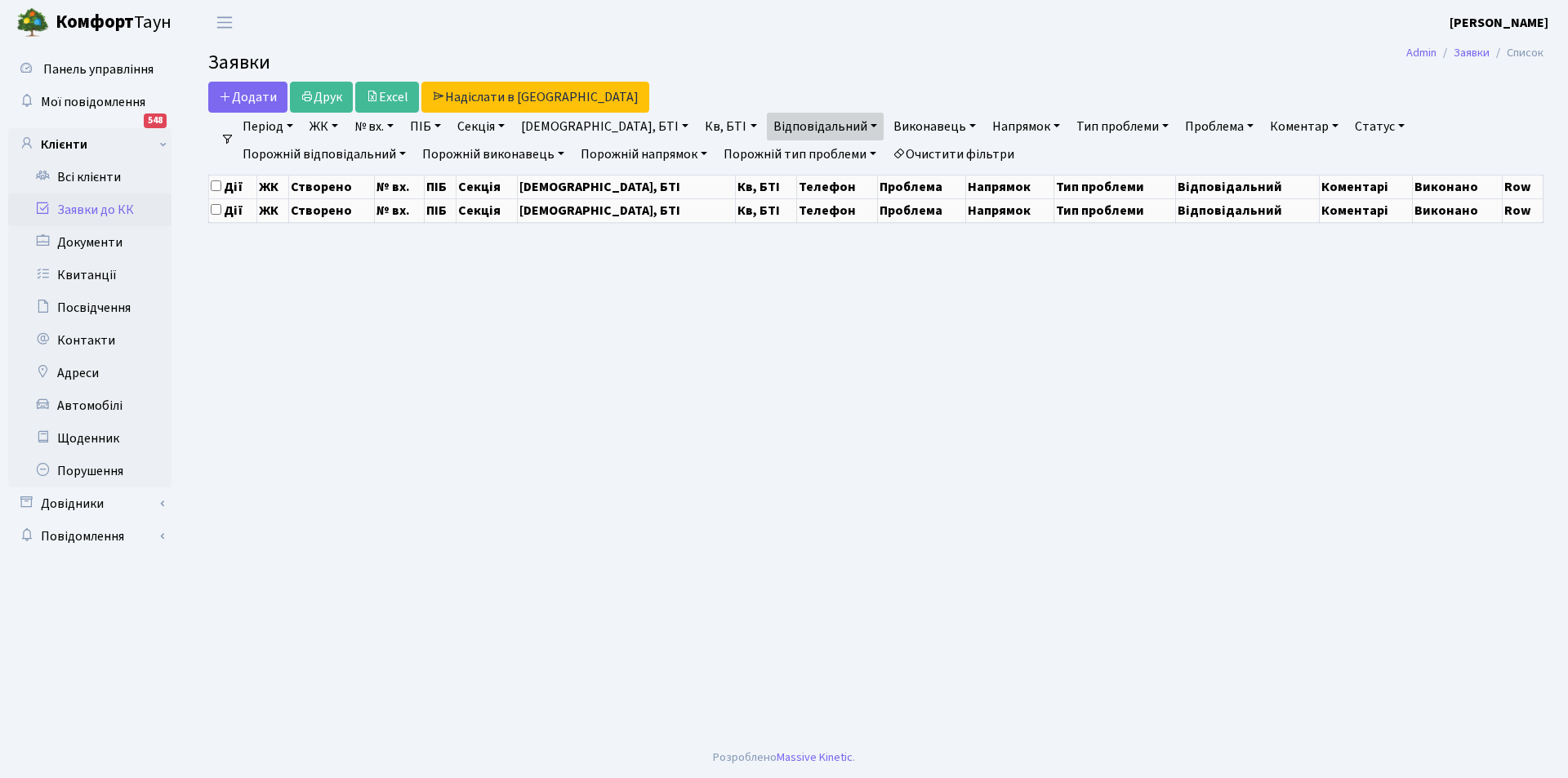
select select "25"
